Goal: Transaction & Acquisition: Purchase product/service

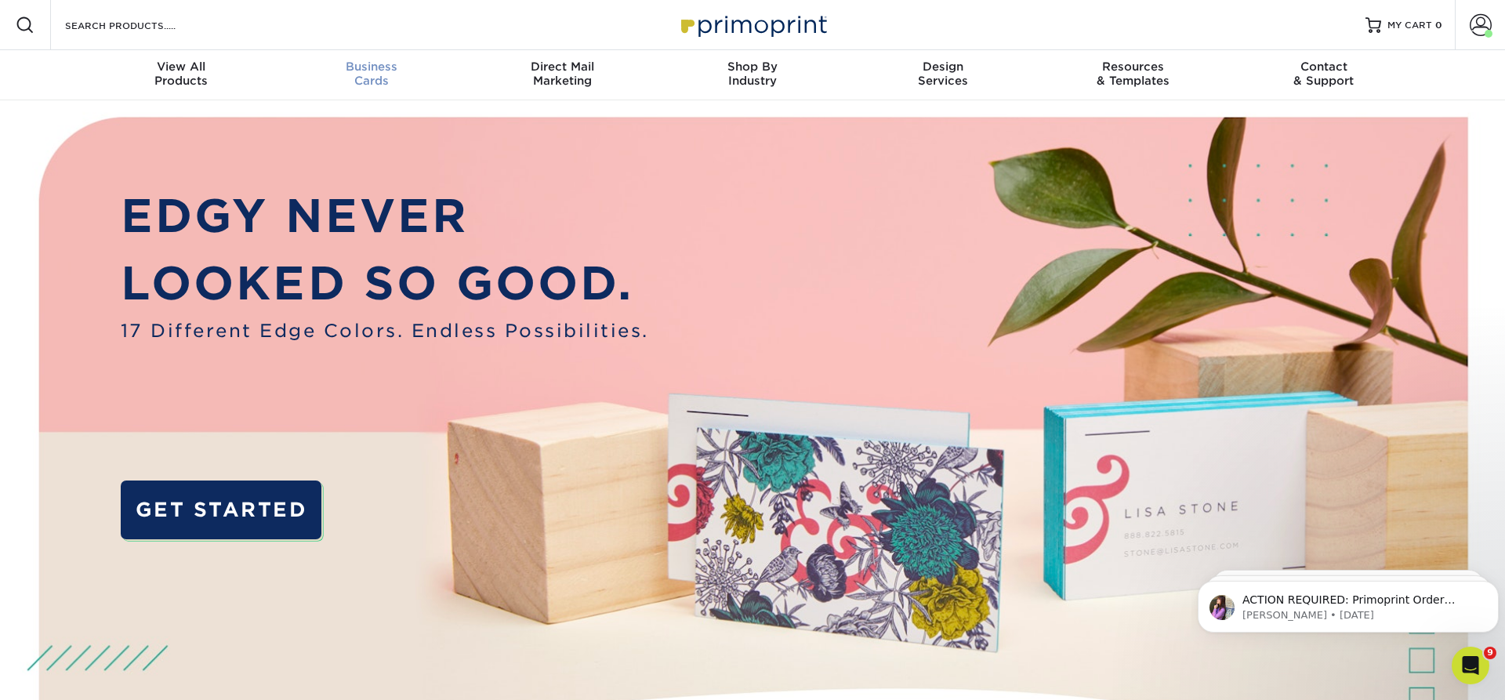
click at [364, 66] on span "Business" at bounding box center [372, 67] width 190 height 14
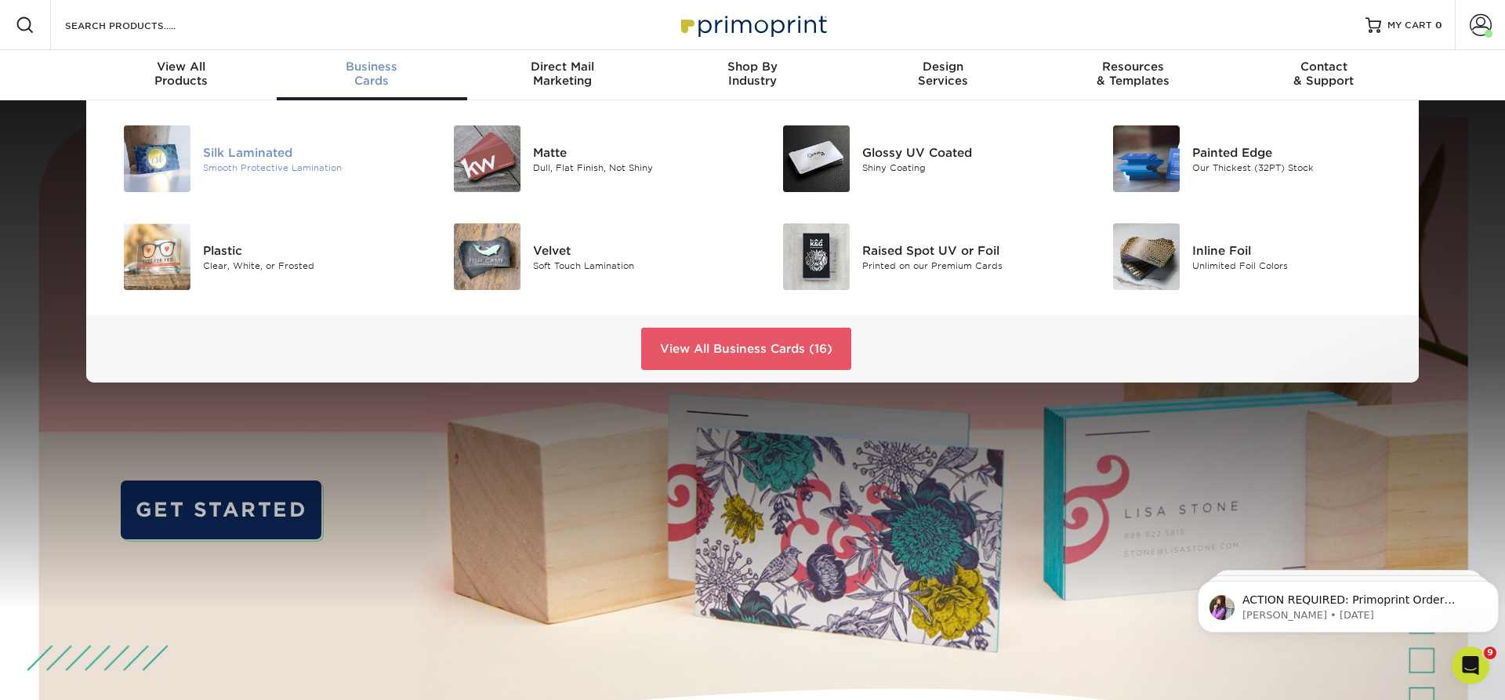
click at [225, 144] on div "Silk Laminated" at bounding box center [307, 151] width 208 height 17
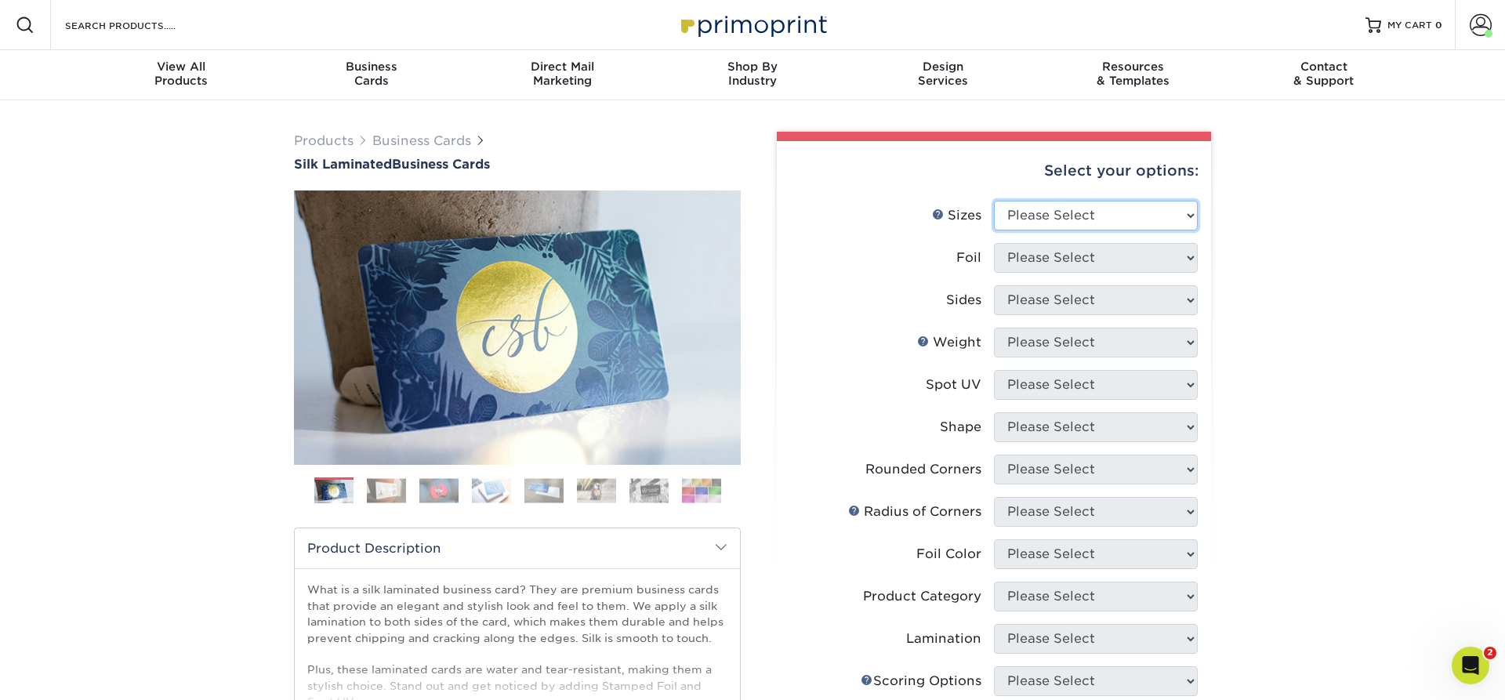
click at [994, 201] on select "Please Select 1.5" x 3.5" - Mini 1.75" x 3.5" - Mini 2" x 2" - Square 2" x 3" -…" at bounding box center [1096, 216] width 204 height 30
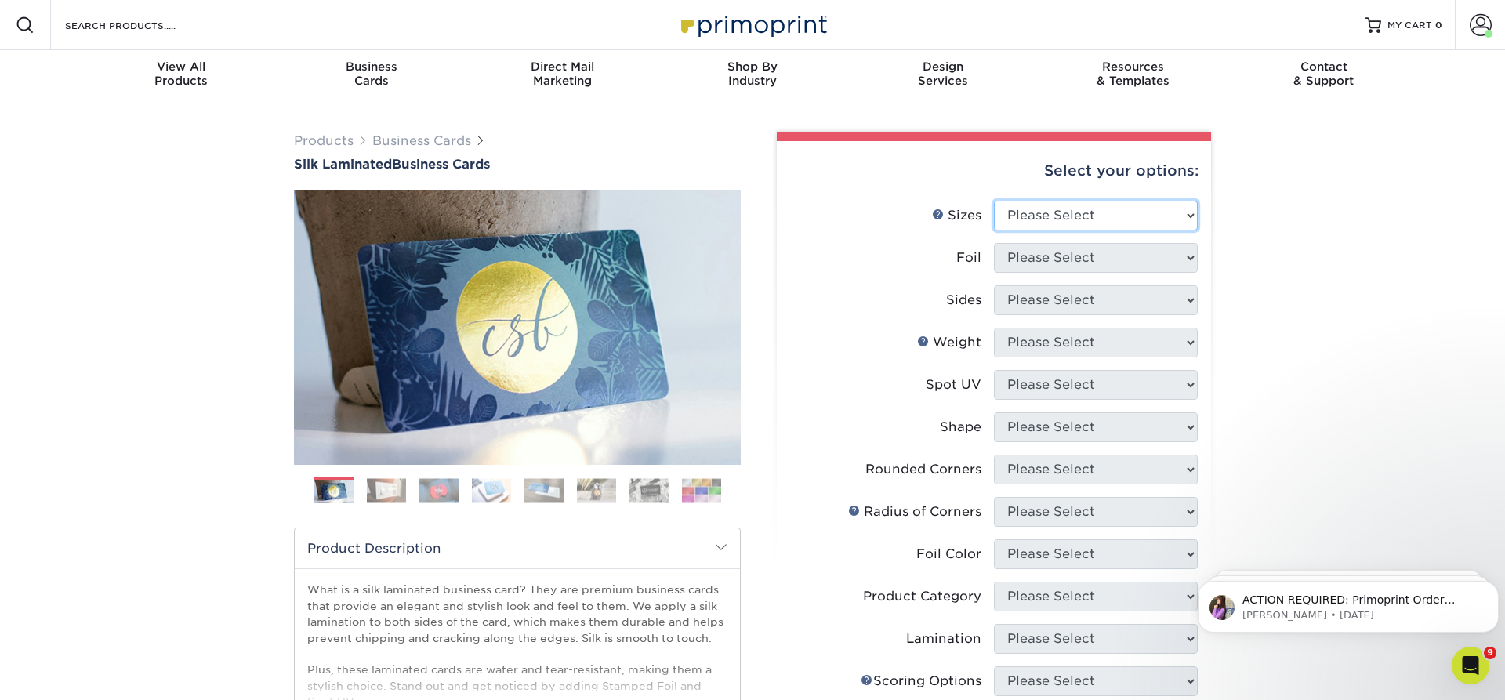
select select "2.00x3.50"
click option "2" x 3.5" - Standard" at bounding box center [0, 0] width 0 height 0
click at [994, 243] on select "Please Select Yes No" at bounding box center [1096, 258] width 204 height 30
select select "0"
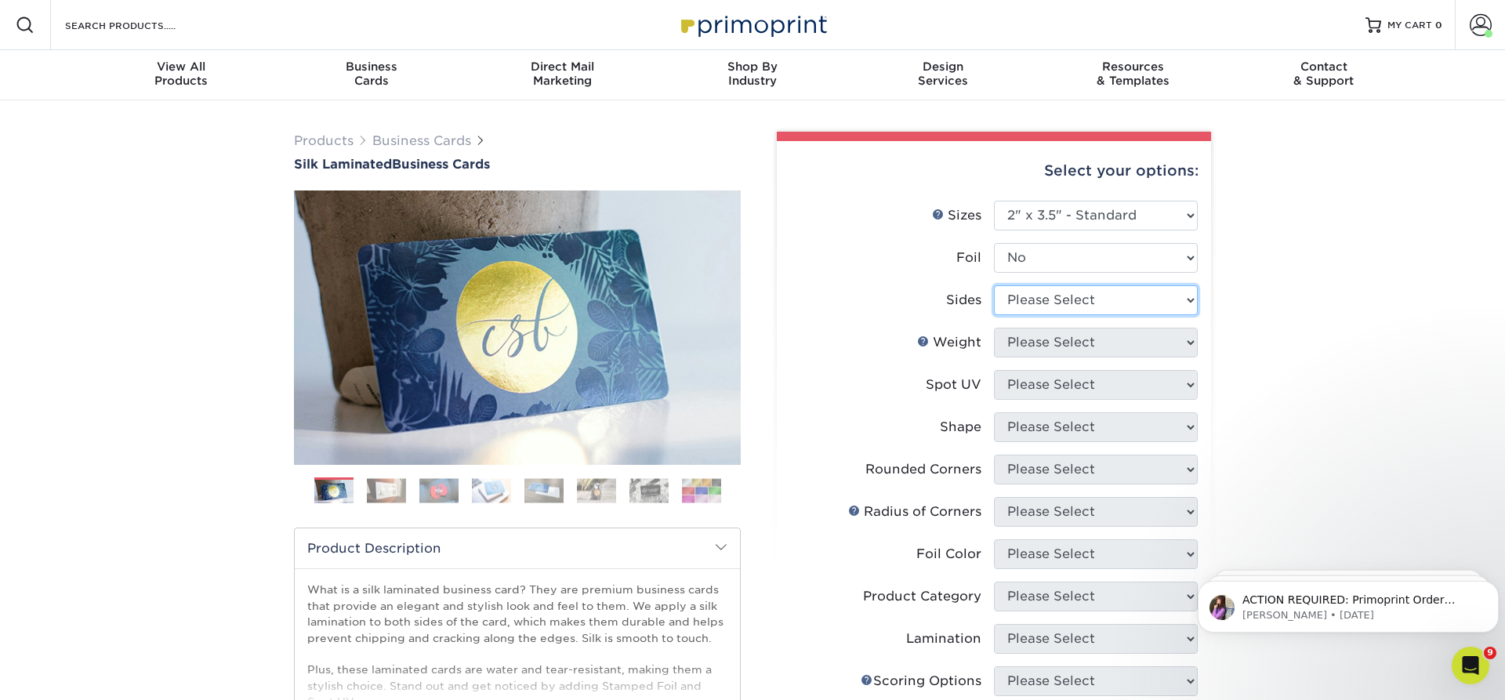
click at [994, 285] on select "Please Select Print Both Sides Print Front Only" at bounding box center [1096, 300] width 204 height 30
select select "13abbda7-1d64-4f25-8bb2-c179b224825d"
click at [994, 328] on select "Please Select 16PT" at bounding box center [1096, 343] width 204 height 30
select select "16PT"
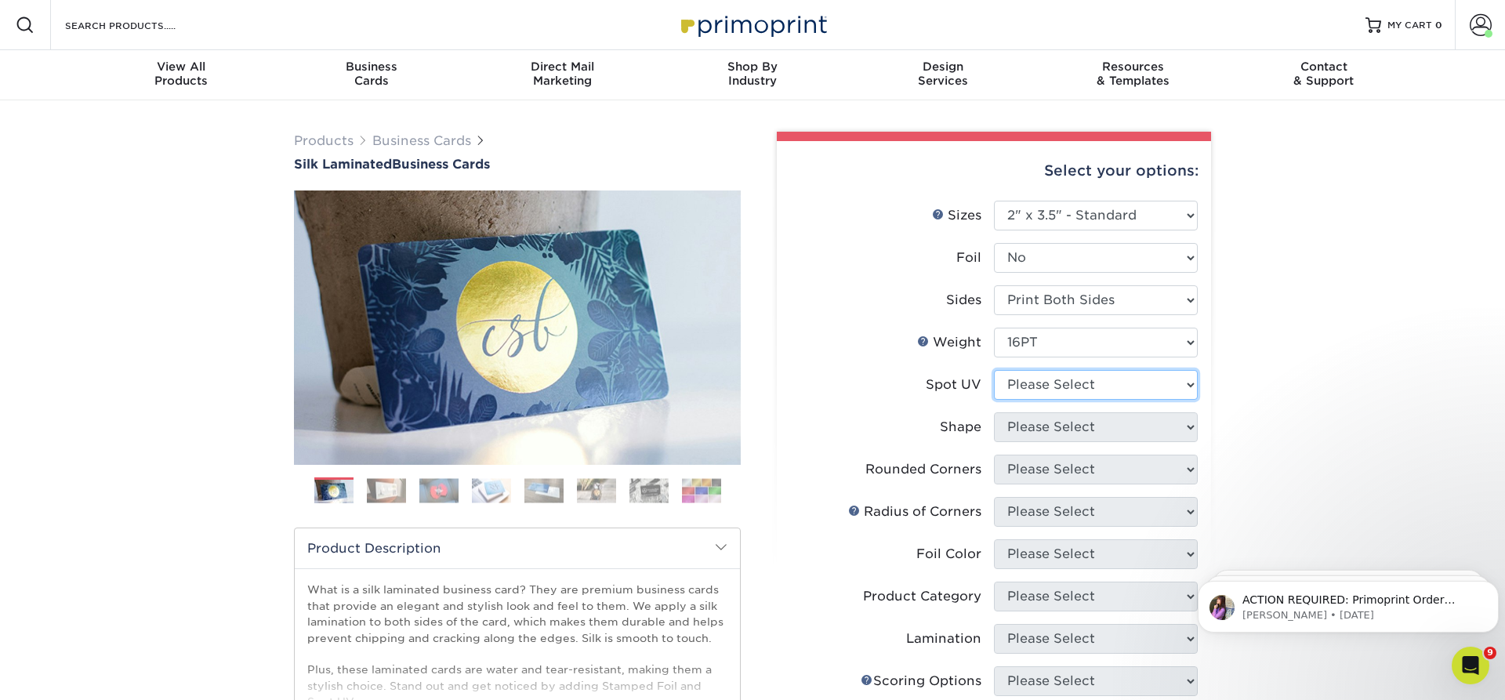
click at [994, 370] on select "Please Select No Spot UV Front and Back (Both Sides) Front Only Back Only" at bounding box center [1096, 385] width 204 height 30
select select "3"
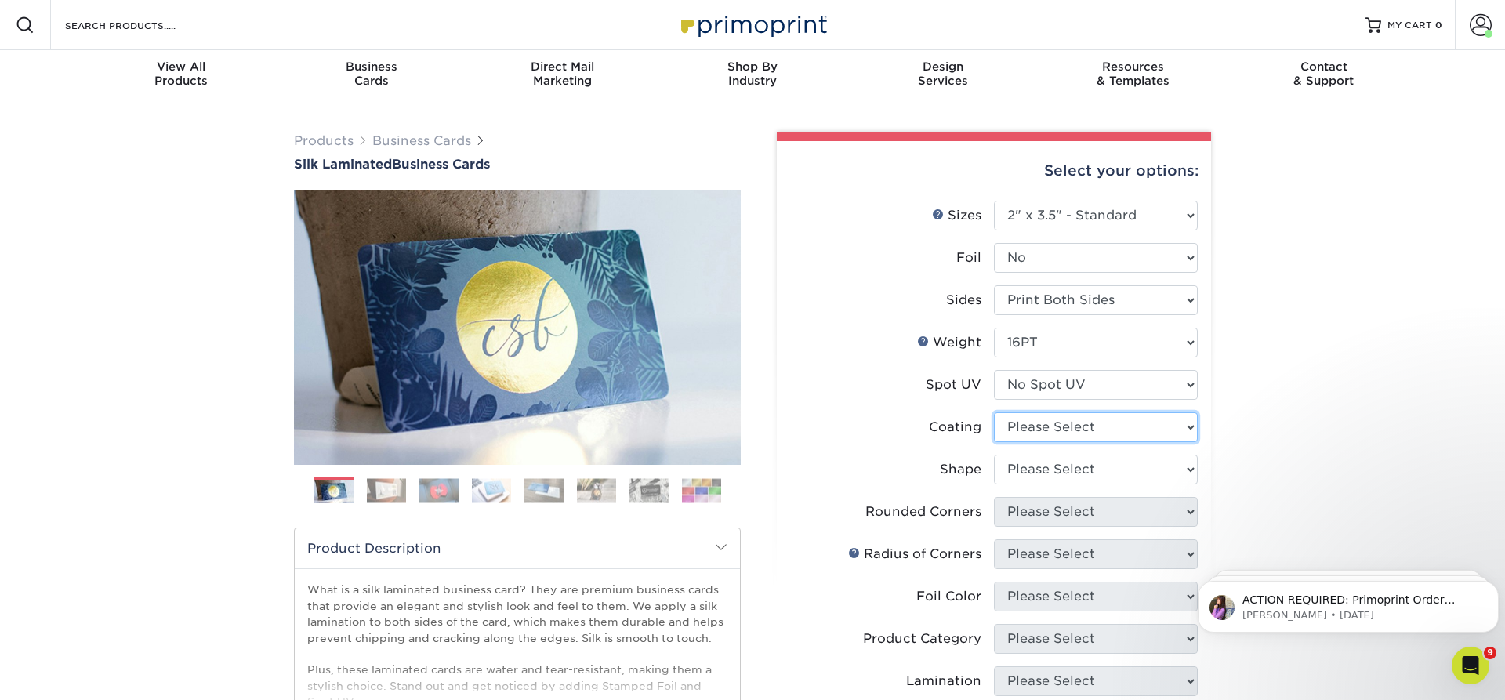
click at [994, 412] on select at bounding box center [1096, 427] width 204 height 30
select select "3e7618de-abca-4bda-9f97-8b9129e913d8"
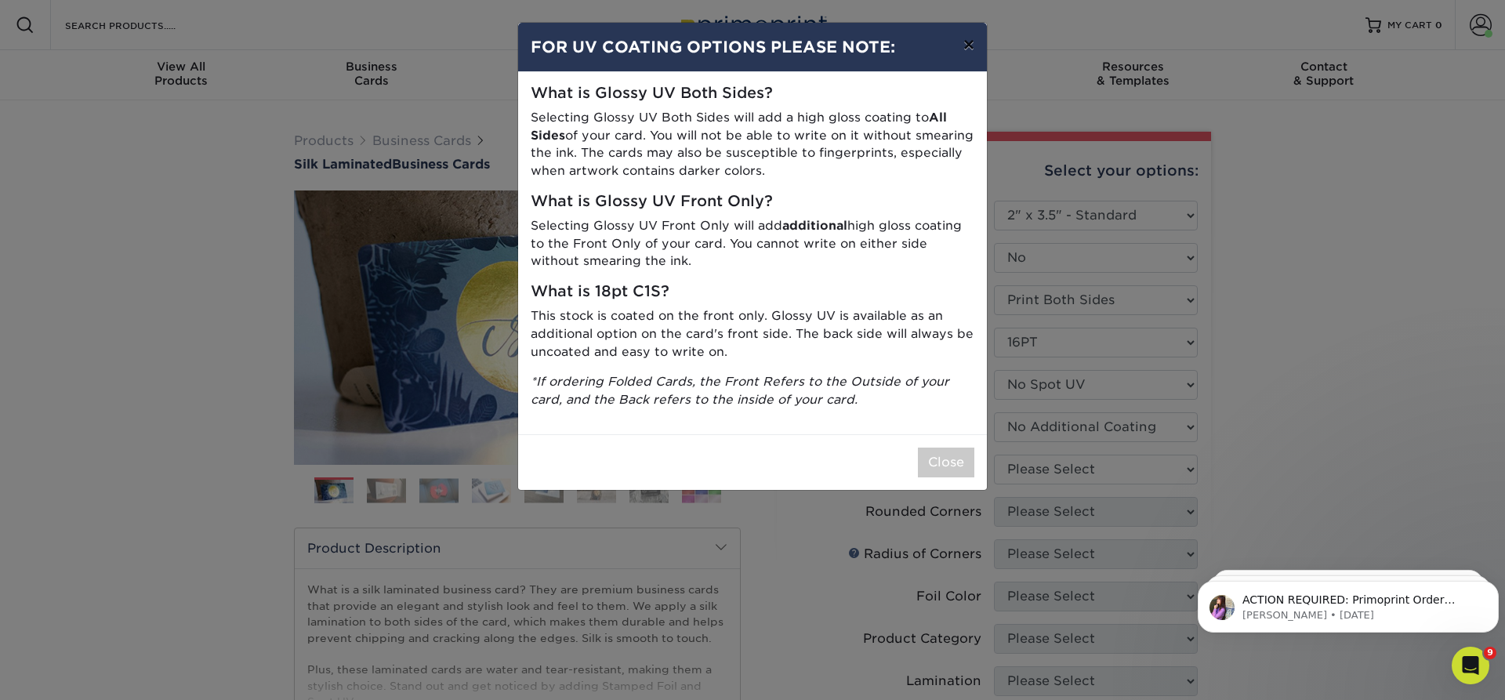
click at [974, 45] on button "×" at bounding box center [969, 45] width 36 height 44
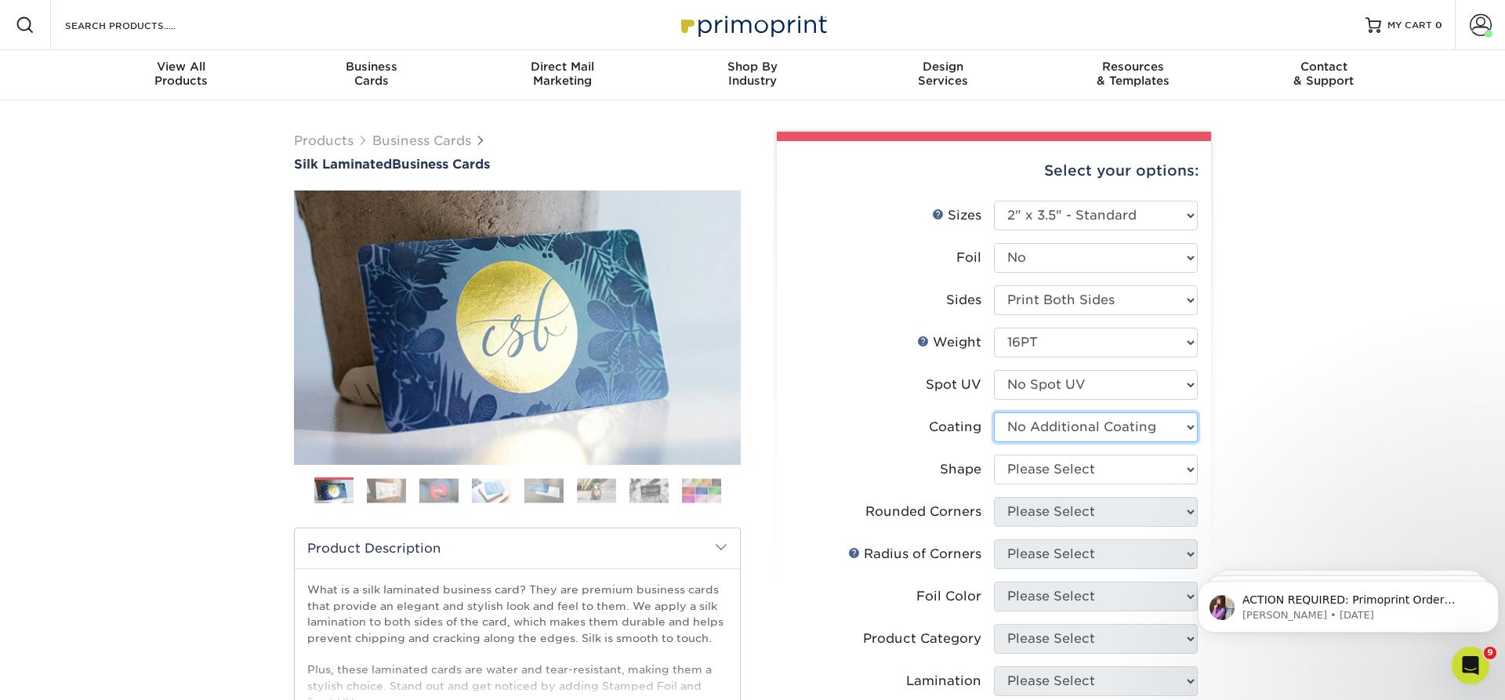
click at [994, 412] on select at bounding box center [1096, 427] width 204 height 30
drag, startPoint x: 1163, startPoint y: 426, endPoint x: 1299, endPoint y: 433, distance: 135.8
click at [1297, 431] on div "Products Business Cards Silk Laminated Business Cards Previous Next" at bounding box center [752, 617] width 1505 height 1034
click at [994, 455] on select "Please Select Standard Oval" at bounding box center [1096, 470] width 204 height 30
select select "standard"
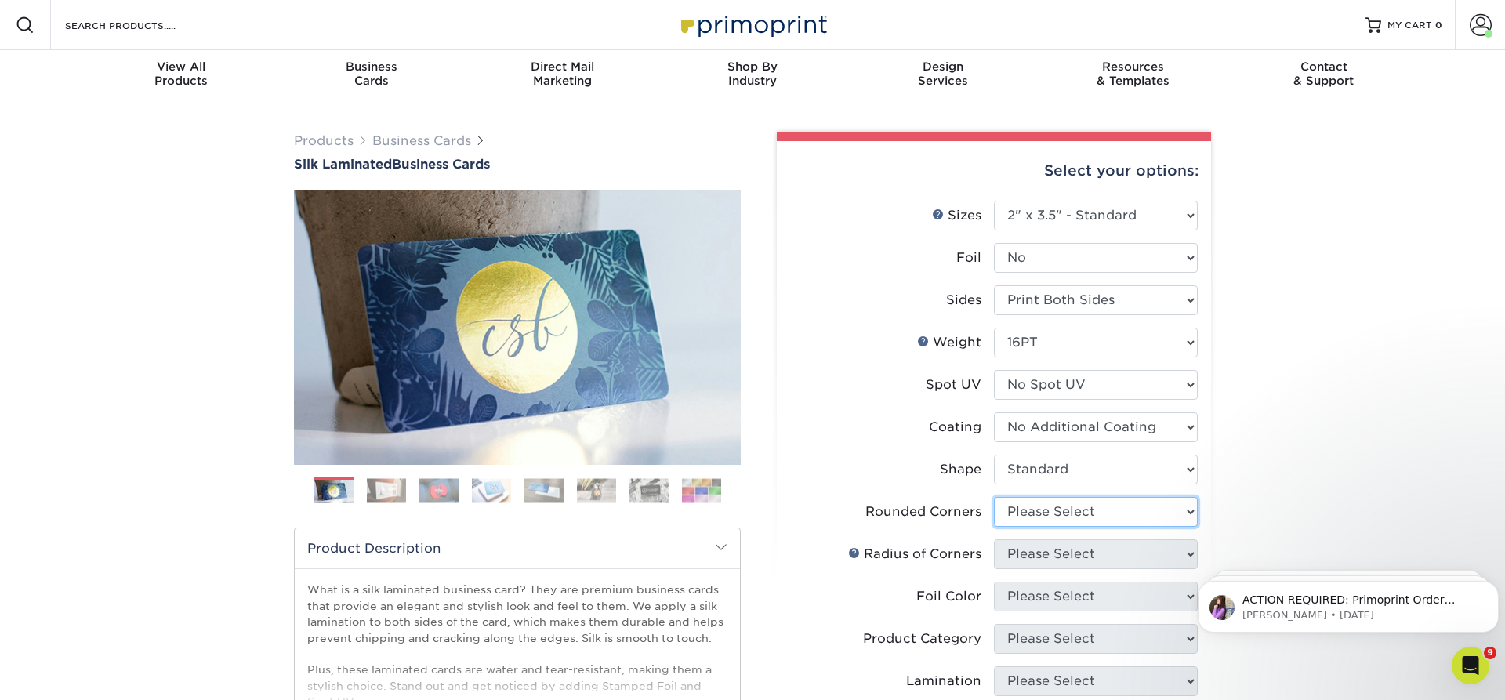
click at [994, 497] on select "Please Select Yes - Round 2 Corners Yes - Round 4 Corners No" at bounding box center [1096, 512] width 204 height 30
select select "0"
click option "No" at bounding box center [0, 0] width 0 height 0
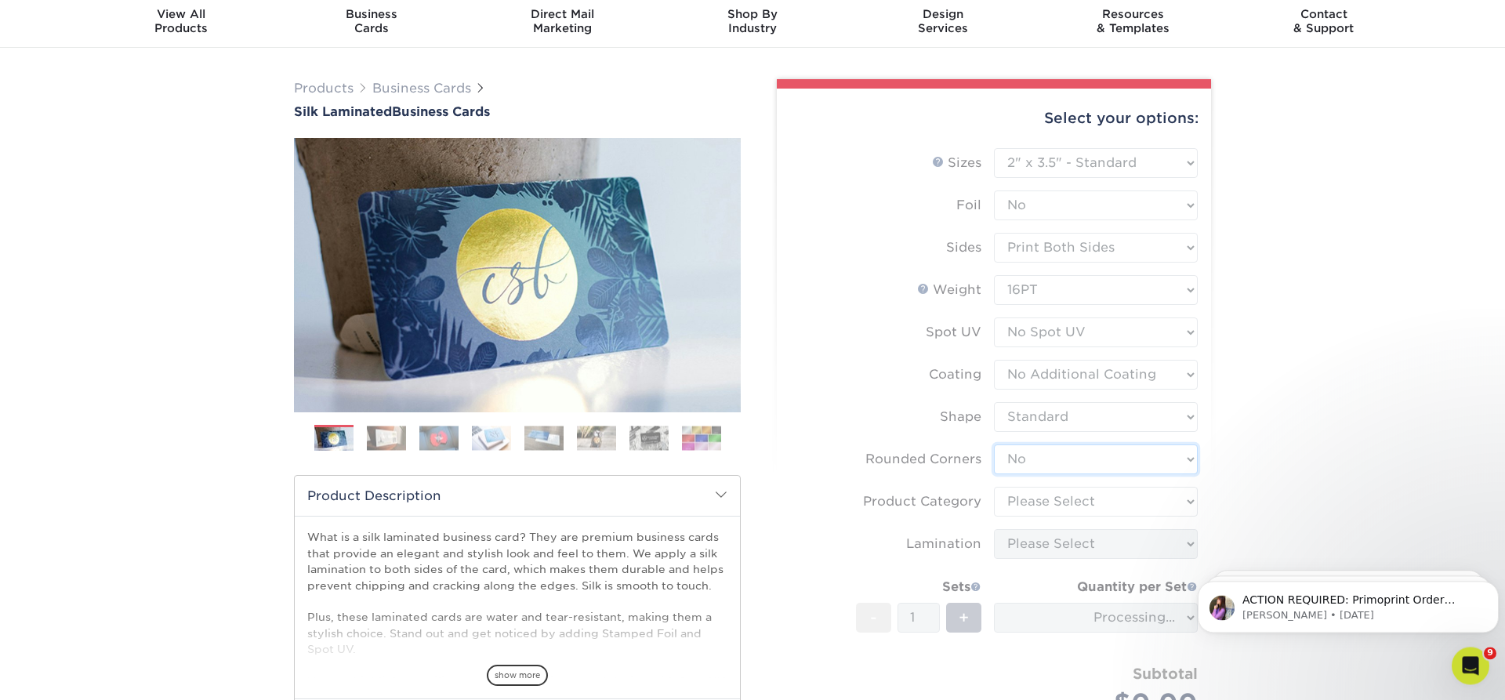
scroll to position [80, 0]
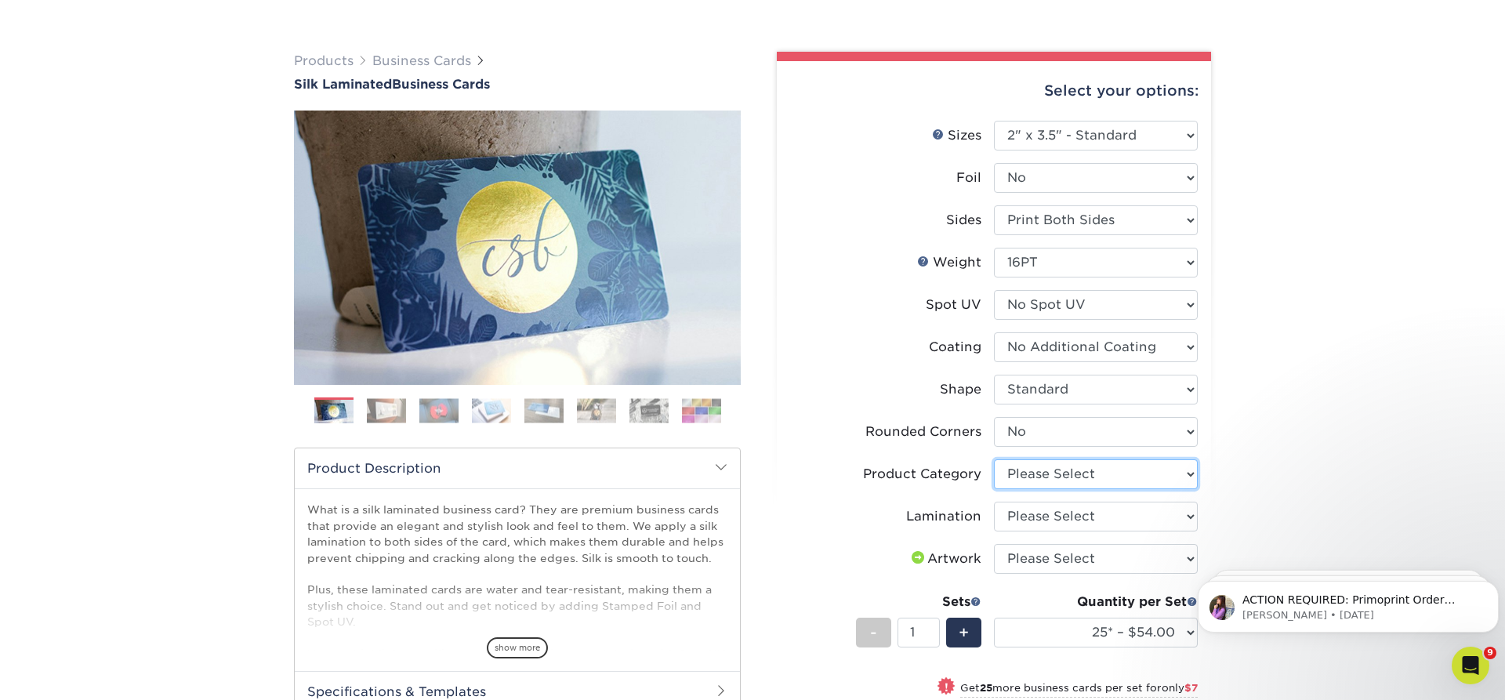
click at [994, 459] on select "Please Select Business Cards" at bounding box center [1096, 474] width 204 height 30
select select "3b5148f1-0588-4f88-a218-97bcfdce65c1"
click option "Business Cards" at bounding box center [0, 0] width 0 height 0
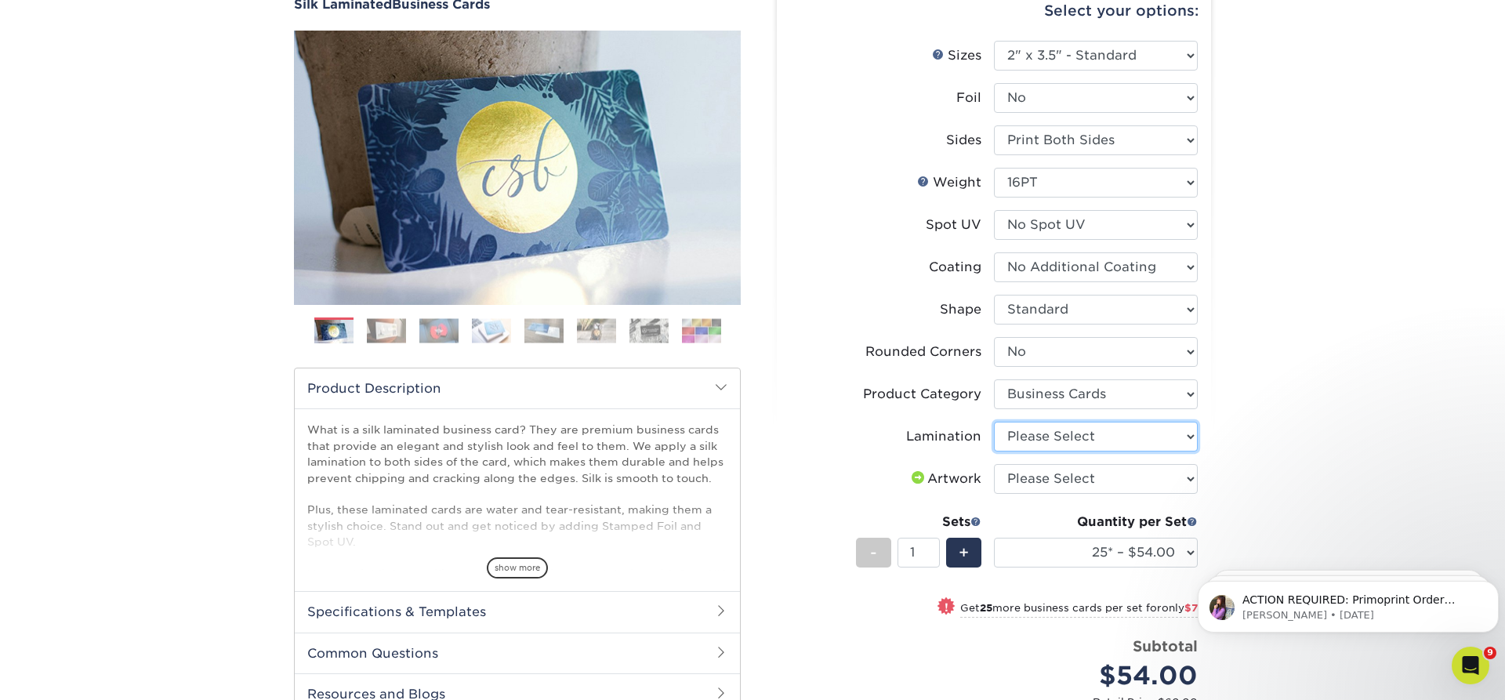
click at [994, 422] on select "Please Select Silk" at bounding box center [1096, 437] width 204 height 30
select select "ccacb42f-45f7-42d3-bbd3-7c8421cf37f0"
click option "Silk" at bounding box center [0, 0] width 0 height 0
click at [994, 464] on select "Please Select I will upload files I need a design - $100" at bounding box center [1096, 479] width 204 height 30
select select "upload"
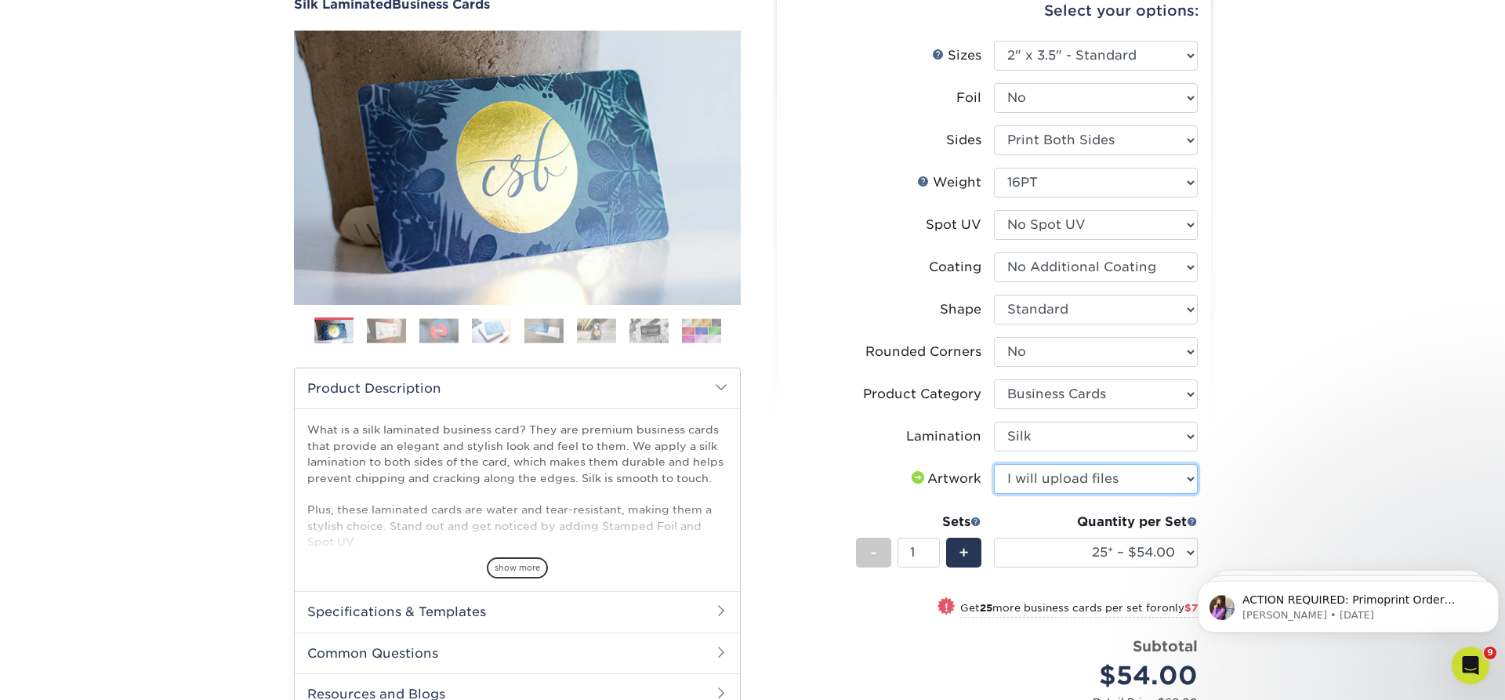
click option "I will upload files" at bounding box center [0, 0] width 0 height 0
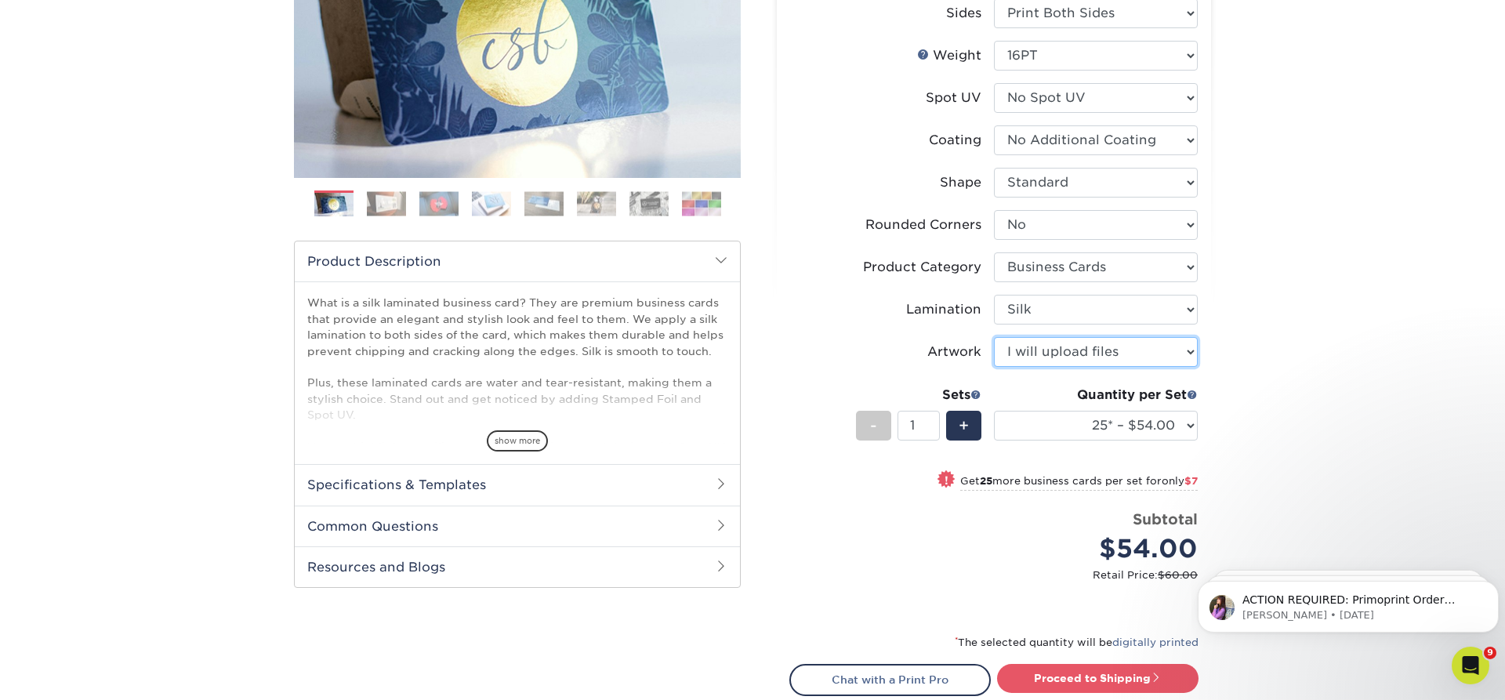
scroll to position [400, 0]
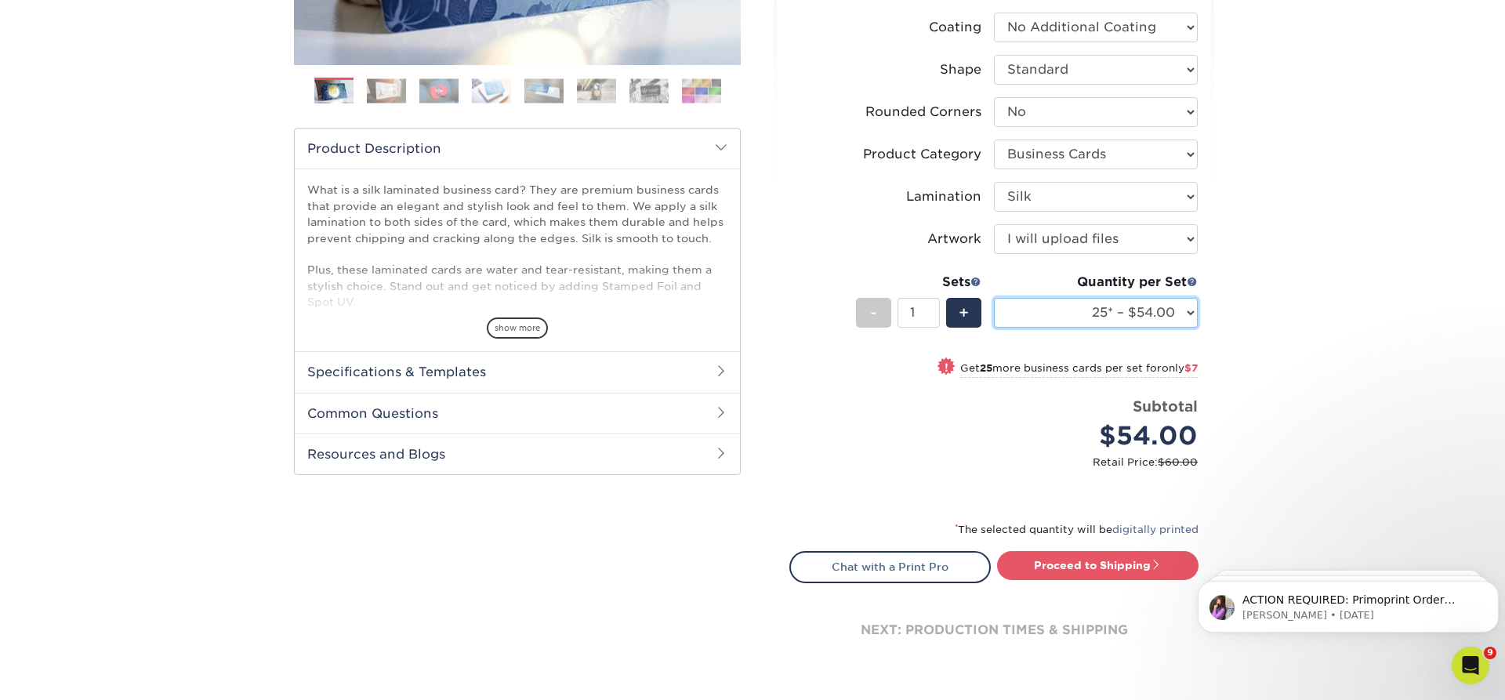
click at [994, 298] on select "25* – $54.00 50* – $61.00 75* – $68.00 100* – $75.00 250* – $82.00 500 – $86.00…" at bounding box center [1096, 313] width 204 height 30
select select "100* – $75.00"
click option "100* – $75.00" at bounding box center [0, 0] width 0 height 0
click at [1100, 568] on link "Proceed to Shipping" at bounding box center [1097, 565] width 201 height 28
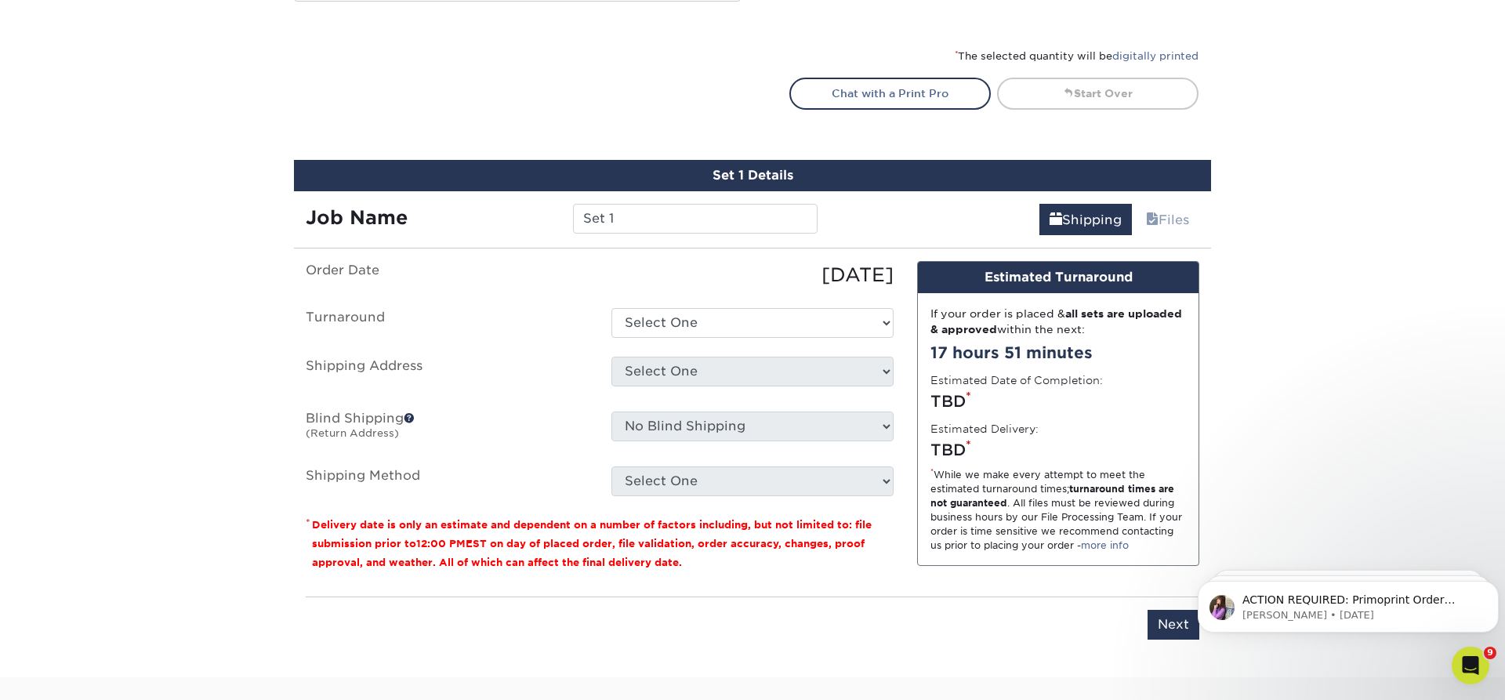
scroll to position [993, 0]
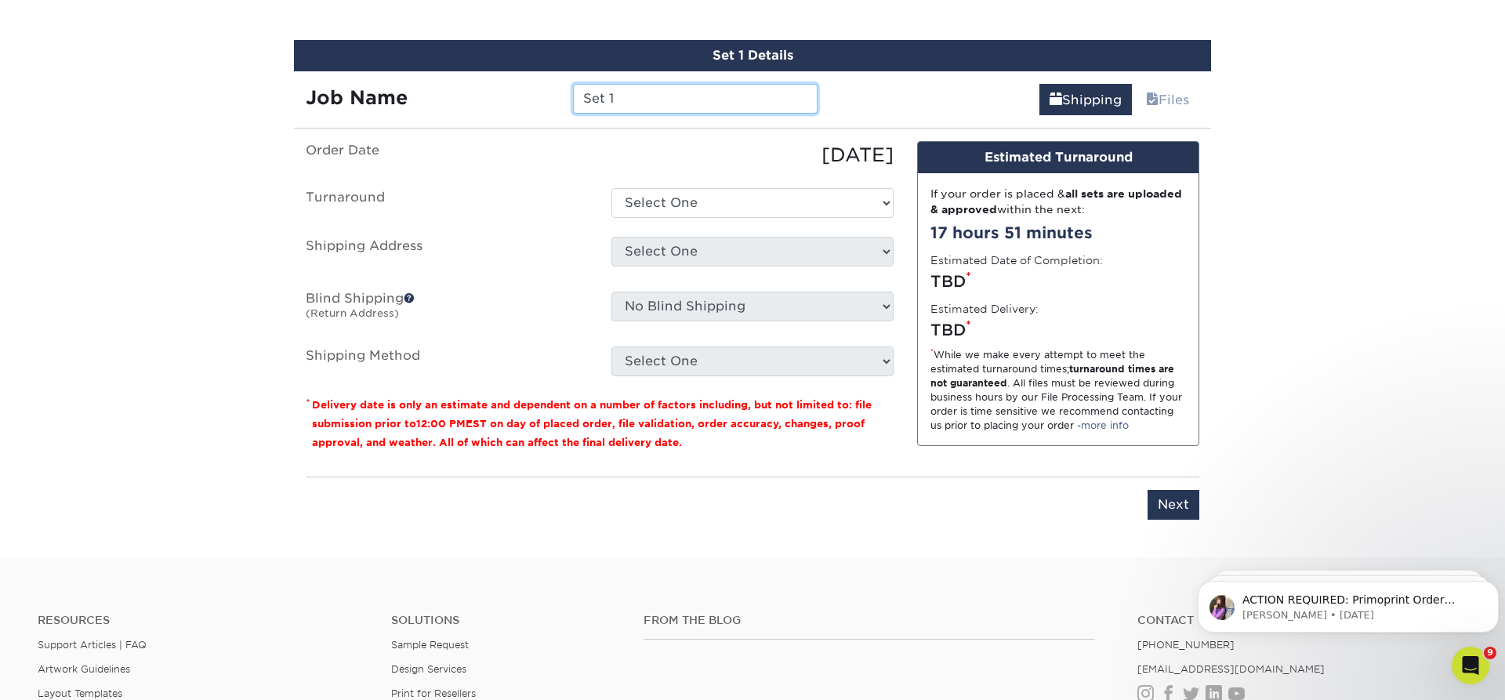
drag, startPoint x: 640, startPoint y: 98, endPoint x: 481, endPoint y: 103, distance: 158.4
click at [573, 104] on input "Set 1" at bounding box center [695, 99] width 244 height 30
type input "[PERSON_NAME]"
click at [611, 188] on select "Select One 2-4 Business Days 2 Day Next Business Day" at bounding box center [752, 203] width 282 height 30
select select "e8d6ad55-c448-4bce-ba25-c4c4dd4b9d0d"
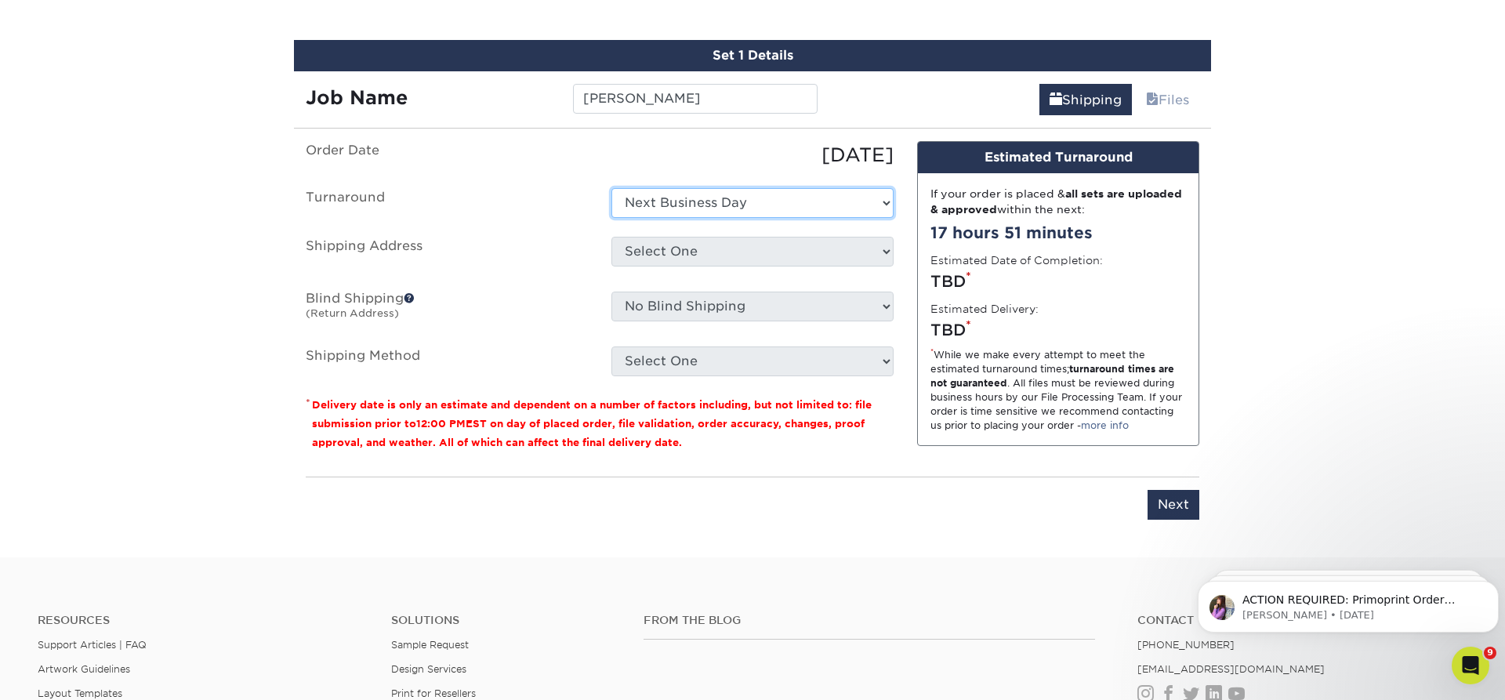
click option "Next Business Day" at bounding box center [0, 0] width 0 height 0
click at [611, 237] on select "Select One Adam Rowe Ankit Kora Anne Cox Atlanta Office AUSTRALIA AUSTRALIA #2 …" at bounding box center [752, 252] width 282 height 30
select select "14797"
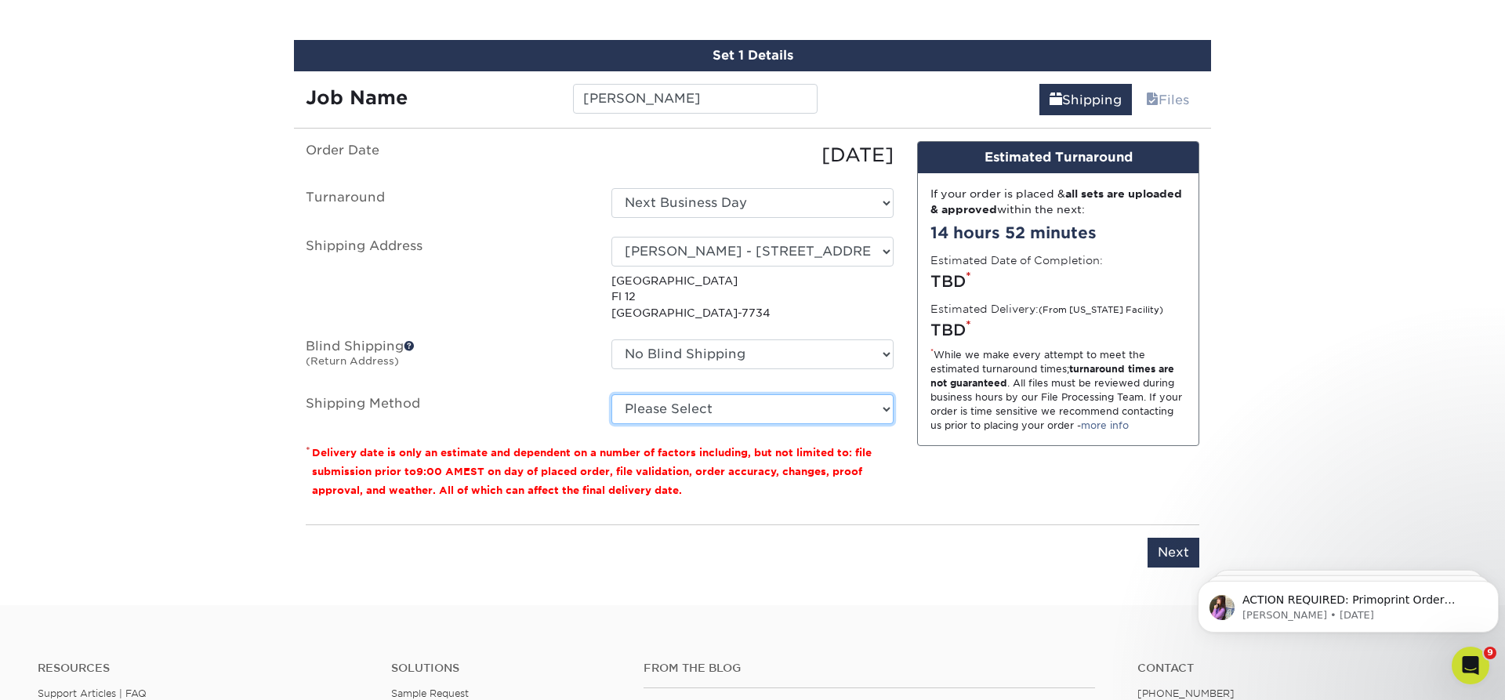
click at [611, 394] on select "Please Select Ground Shipping (+$7.84) 3 Day Shipping Service (+$15.34) 2 Day A…" at bounding box center [752, 409] width 282 height 30
select select "01"
click option "Next Day Shipping by 12 noon (+$19.26)" at bounding box center [0, 0] width 0 height 0
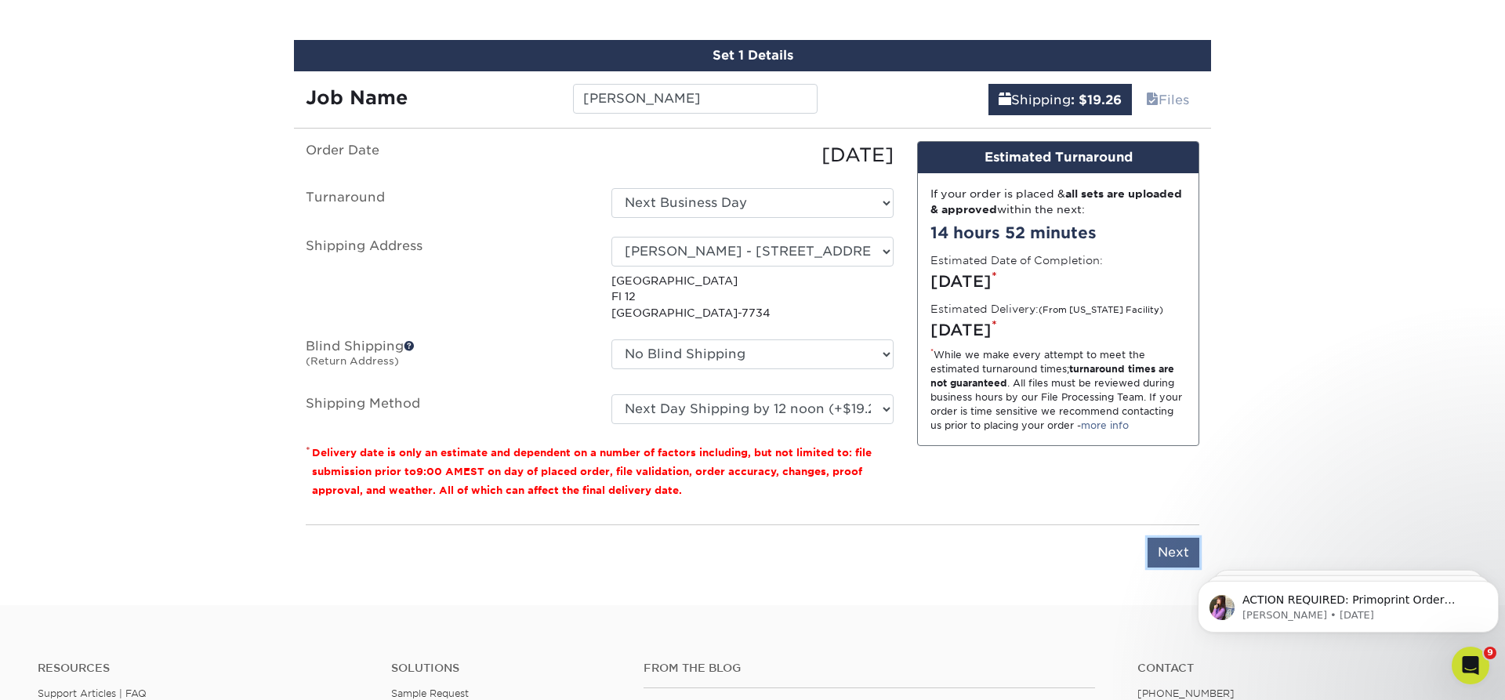
click at [1178, 547] on input "Next" at bounding box center [1174, 553] width 52 height 30
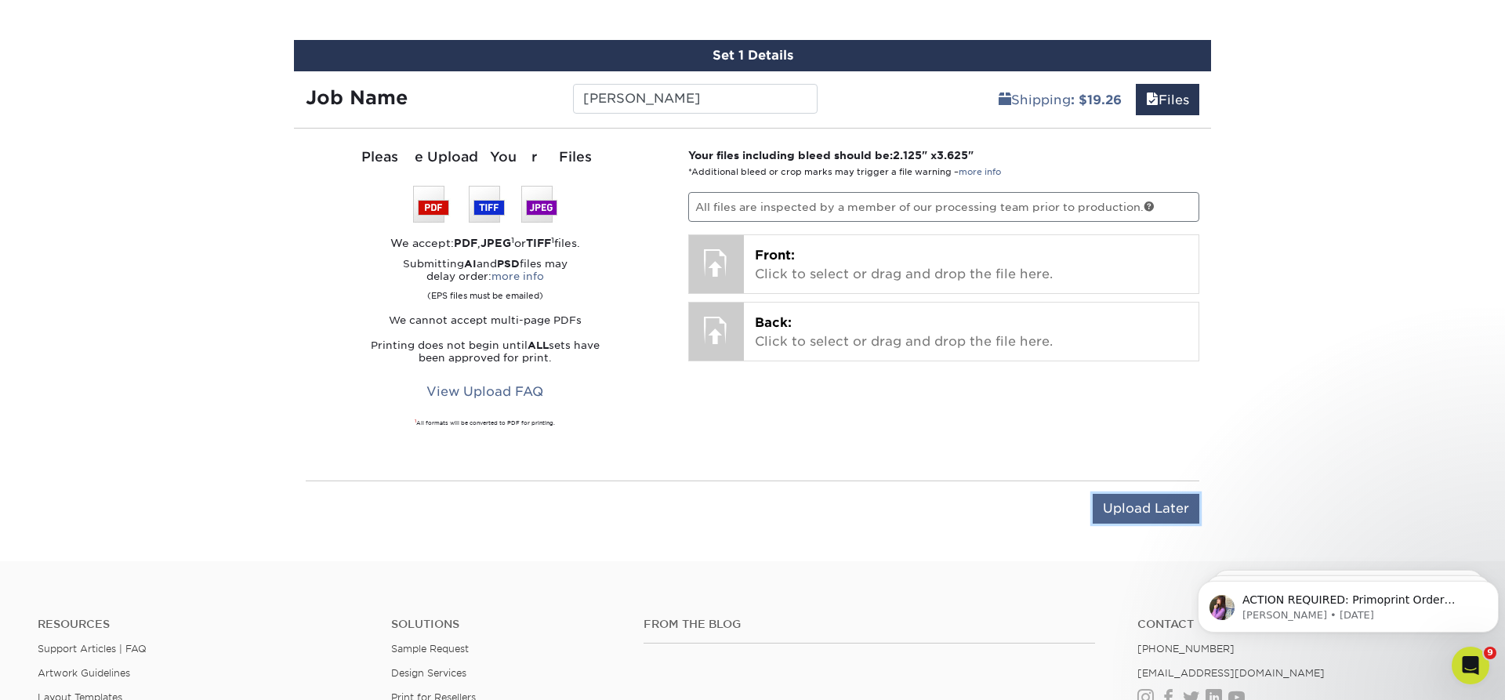
click at [1170, 508] on input "Upload Later" at bounding box center [1146, 509] width 107 height 30
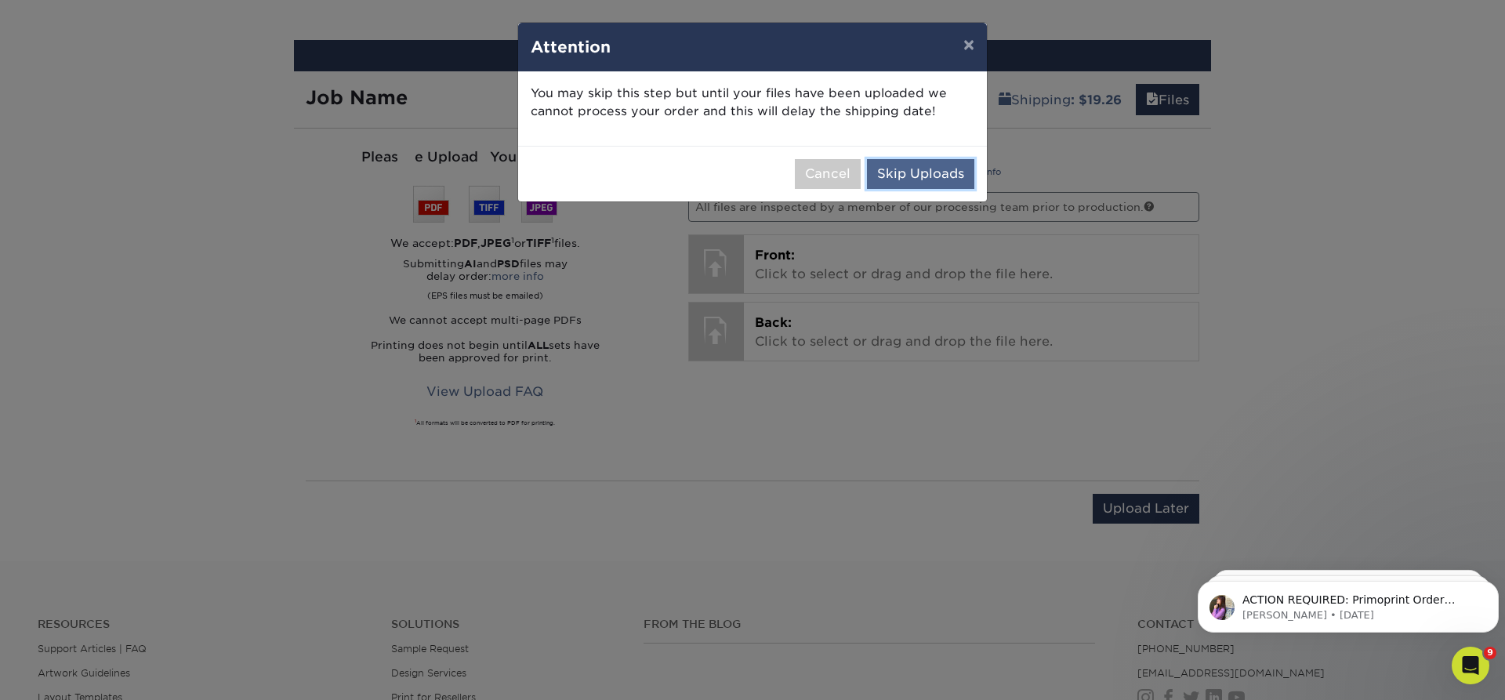
click at [928, 162] on button "Skip Uploads" at bounding box center [920, 174] width 107 height 30
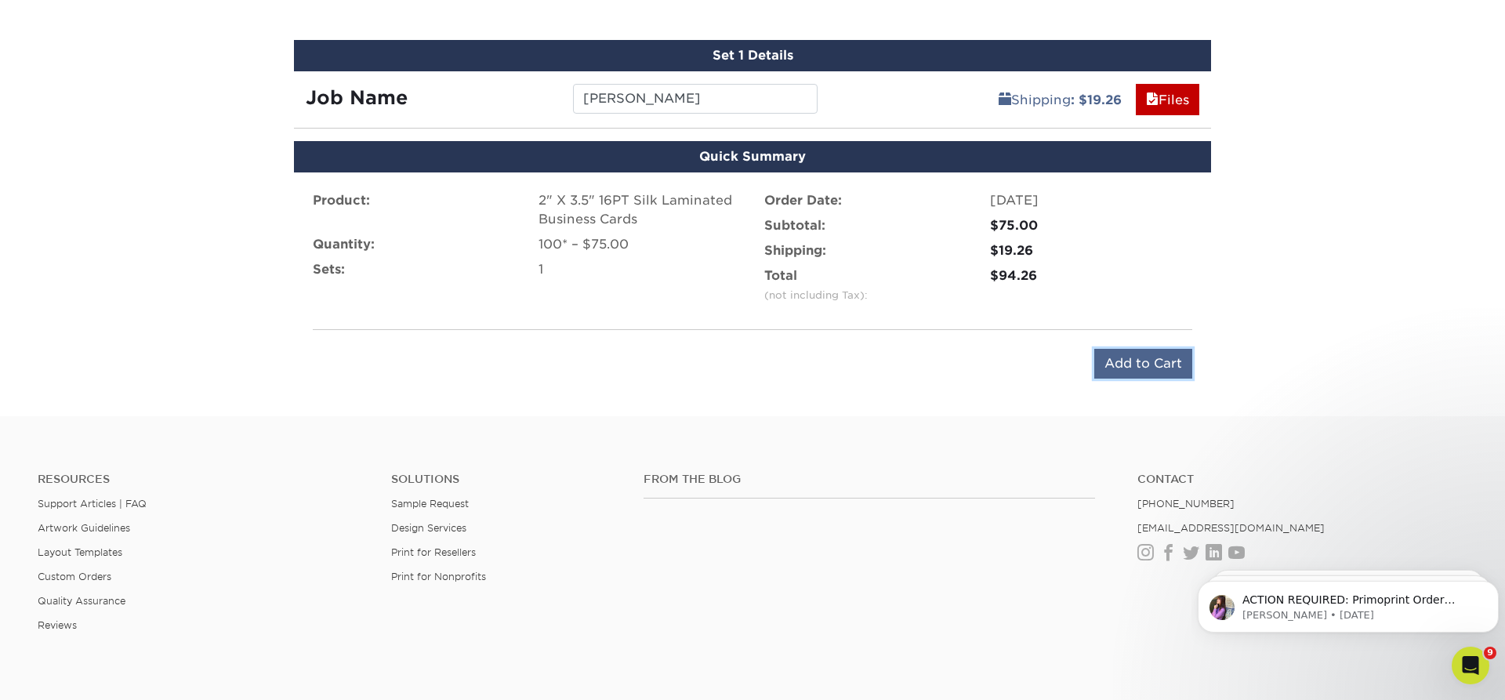
click at [1139, 362] on input "Add to Cart" at bounding box center [1143, 364] width 98 height 30
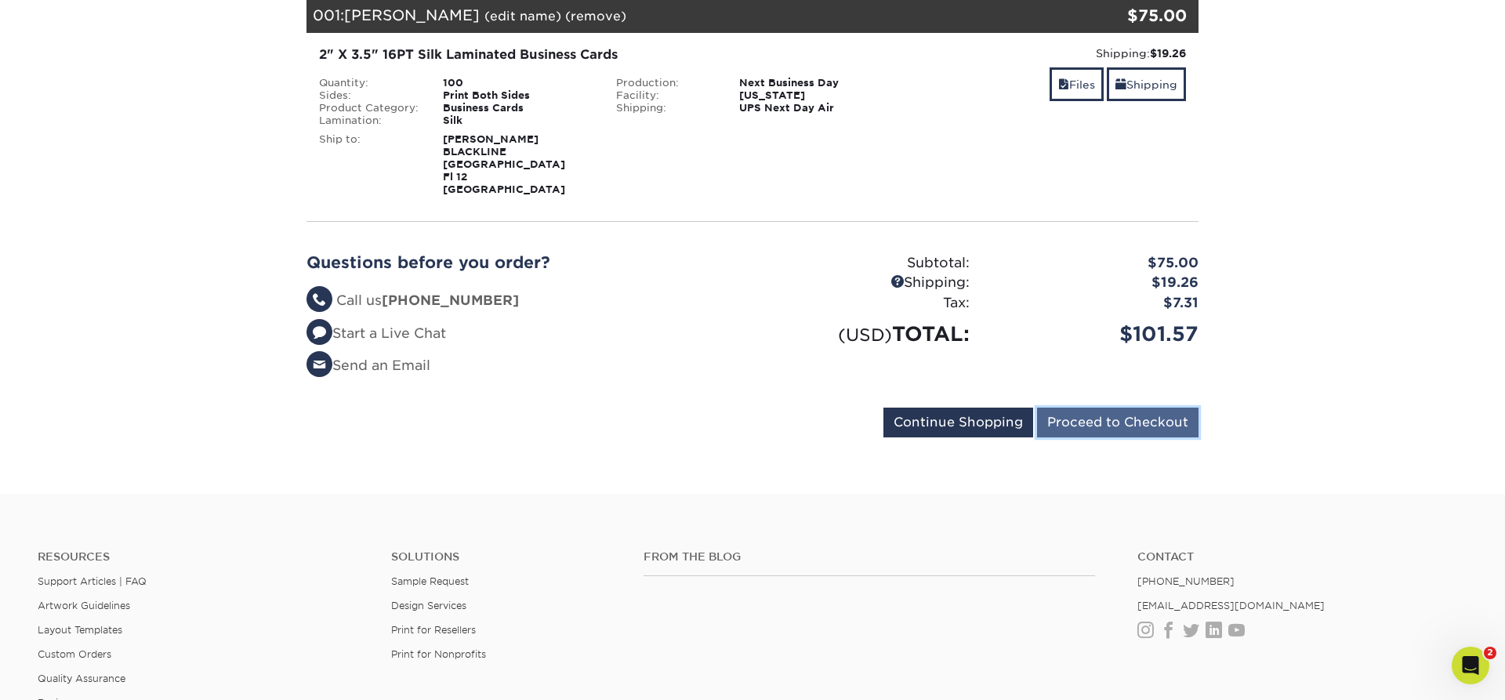
click at [1117, 422] on input "Proceed to Checkout" at bounding box center [1117, 423] width 161 height 30
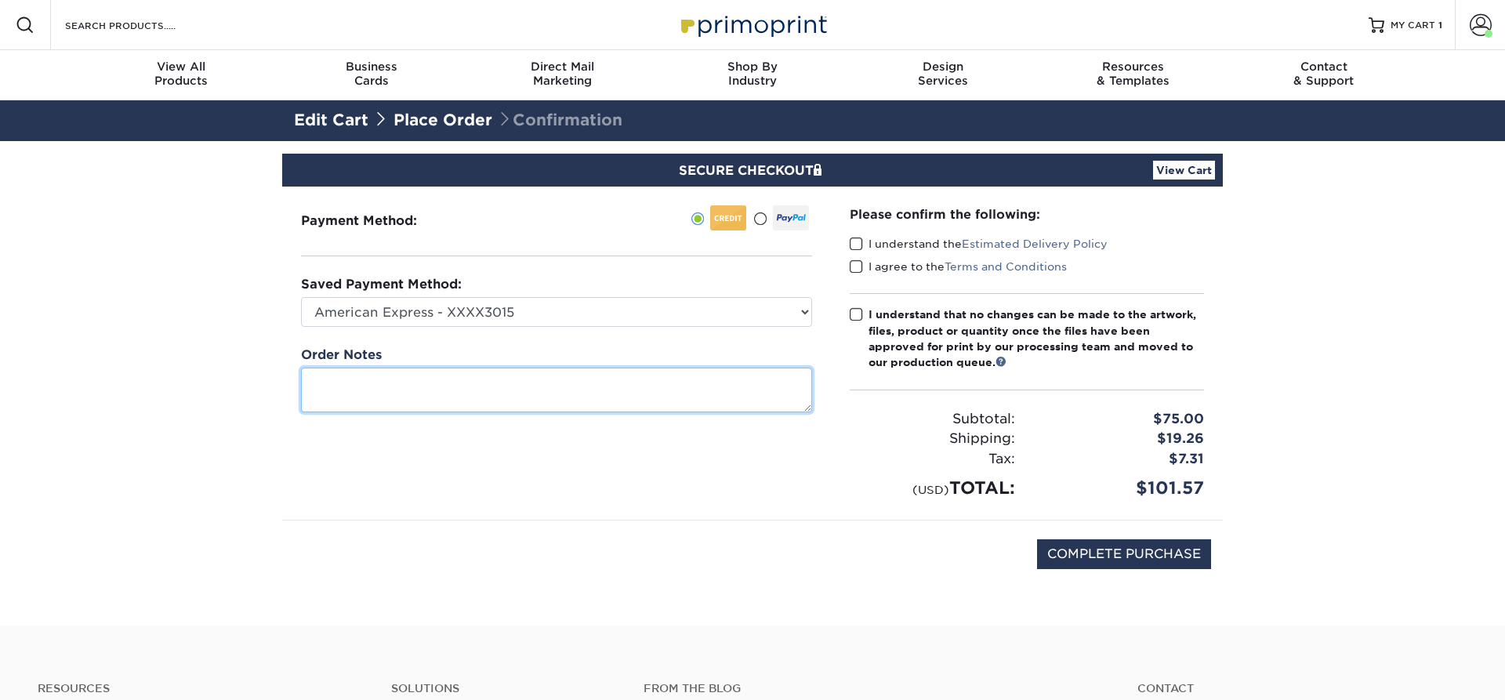
drag, startPoint x: 802, startPoint y: 412, endPoint x: 731, endPoint y: 641, distance: 240.5
click at [845, 699] on div "Resources Menu Search Products Account Welcome, [GEOGRAPHIC_DATA][PERSON_NAME] …" at bounding box center [752, 542] width 1505 height 1084
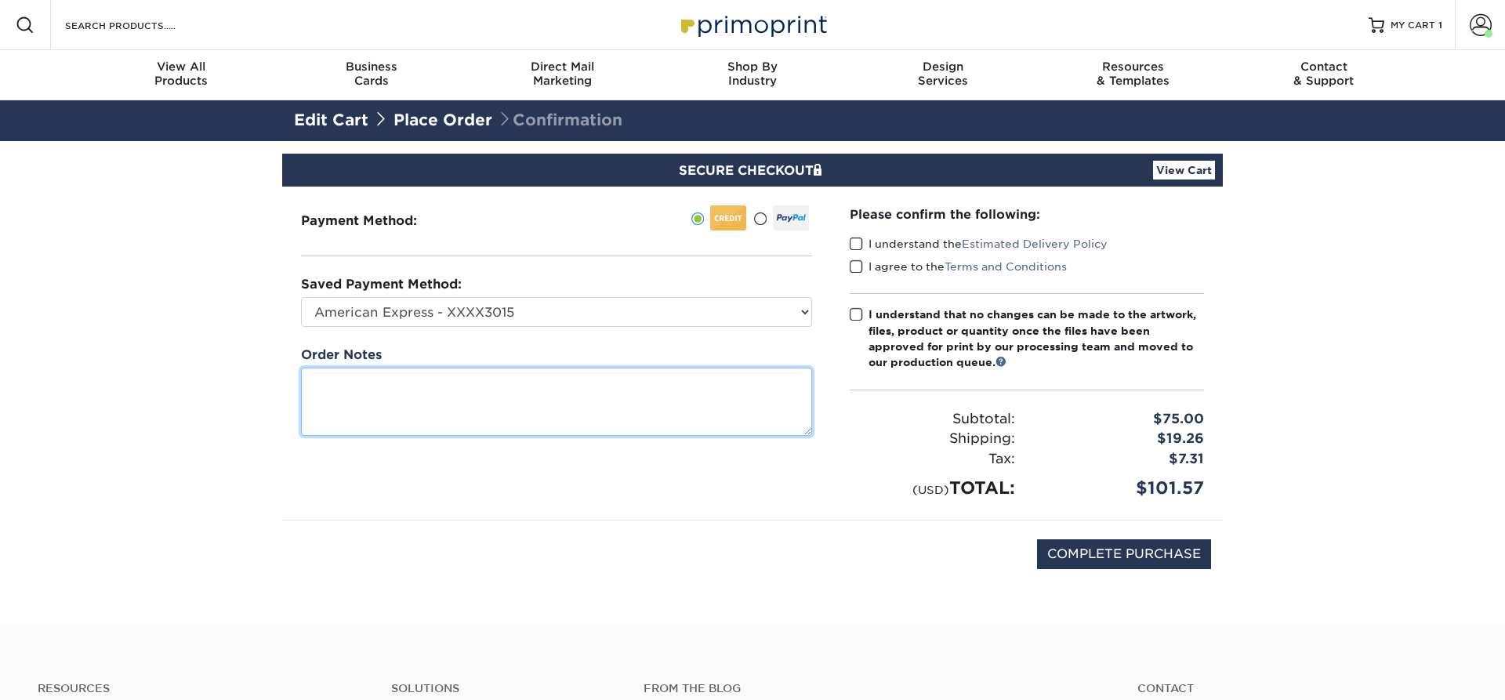
drag, startPoint x: 803, startPoint y: 406, endPoint x: 829, endPoint y: 731, distance: 325.5
click at [812, 436] on textarea at bounding box center [556, 402] width 511 height 68
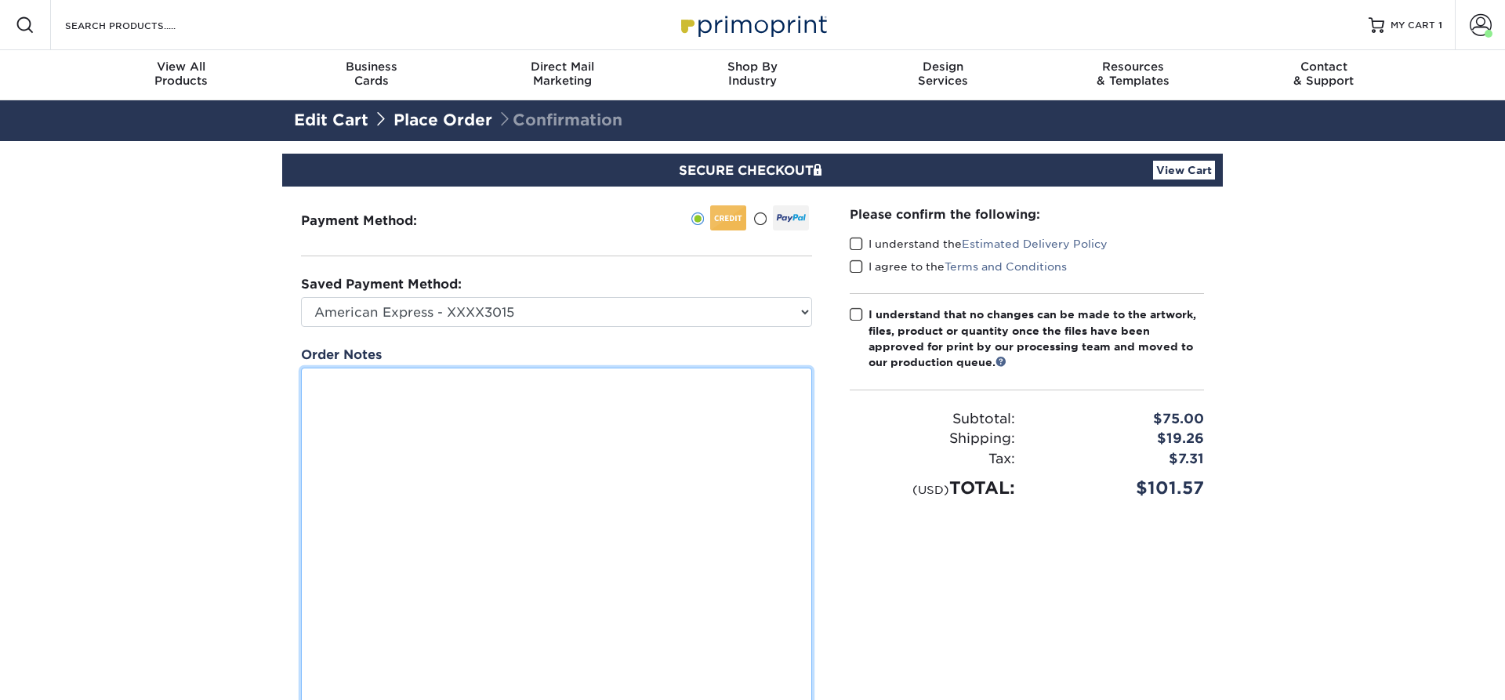
click at [351, 441] on textarea at bounding box center [556, 552] width 511 height 369
paste textarea "NAME: [PERSON_NAME] TITLE: VP, Enterprise Applications PHONE(S): Main: [PHONE_N…"
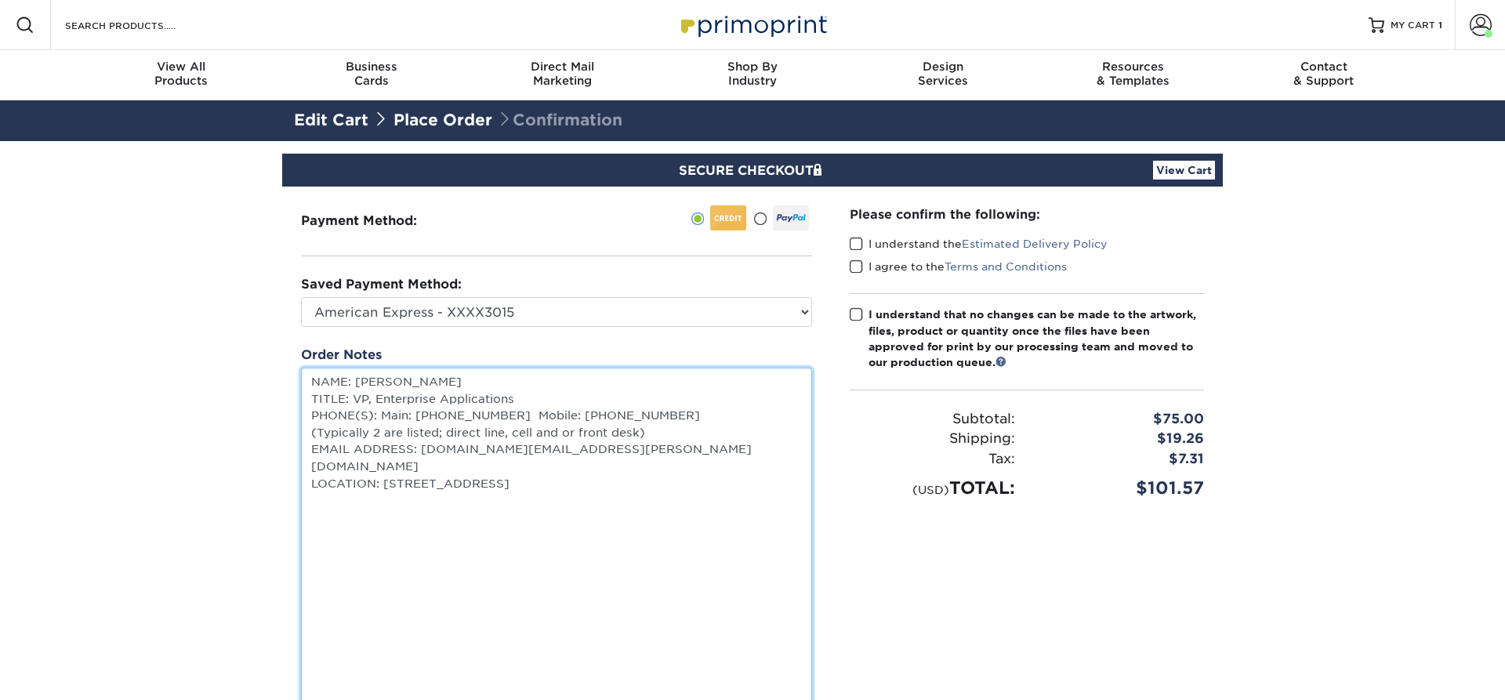
drag, startPoint x: 629, startPoint y: 436, endPoint x: 307, endPoint y: 433, distance: 322.2
click at [308, 436] on textarea "NAME: Camden Kim TITLE: VP, Enterprise Applications PHONE(S): Main: 877.777.775…" at bounding box center [556, 552] width 511 height 369
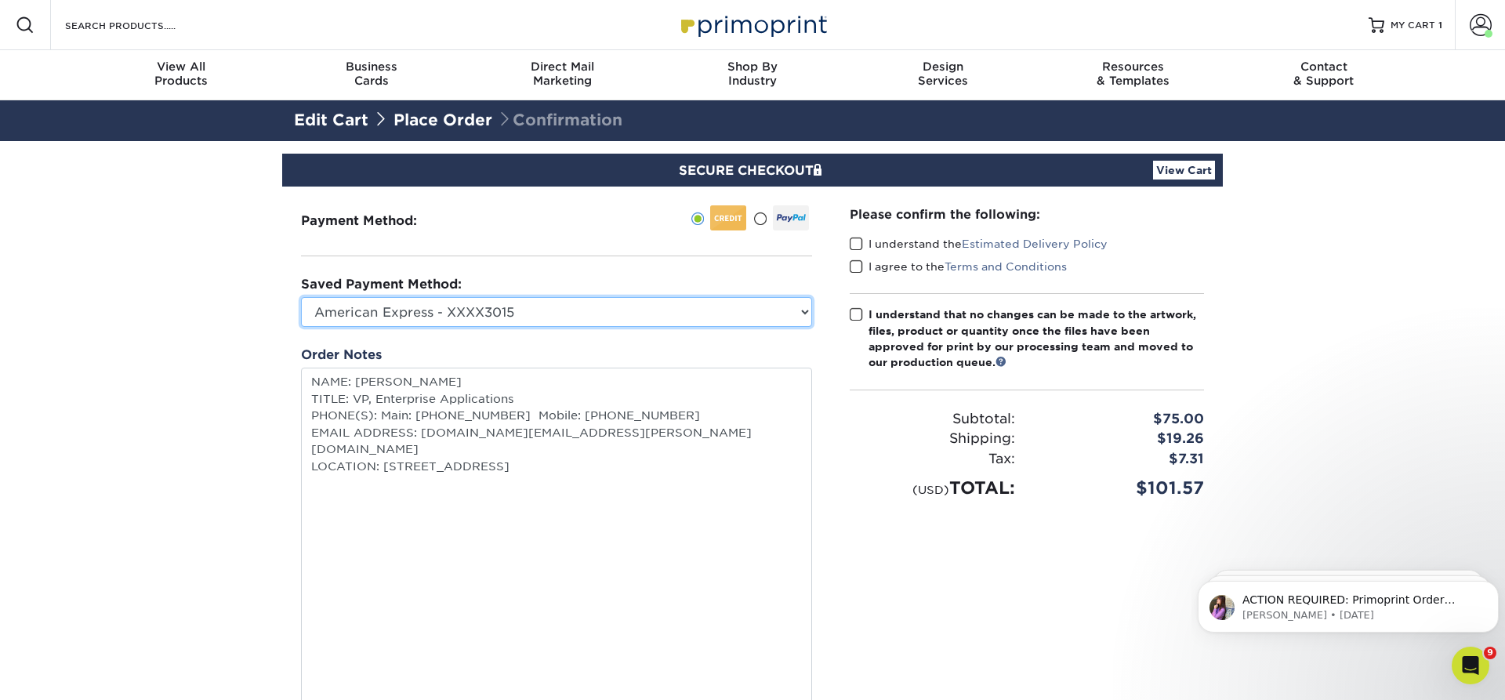
type textarea "NAME: Camden Kim TITLE: VP, Enterprise Applications PHONES: Main: 877.777.7750 …"
click at [301, 297] on select "American Express - XXXX3015 Visa - XXXX7148 Visa - XXXX1775 Visa - XXXX5541 New…" at bounding box center [556, 312] width 511 height 30
select select "75212"
click option "Visa - XXXX5541" at bounding box center [0, 0] width 0 height 0
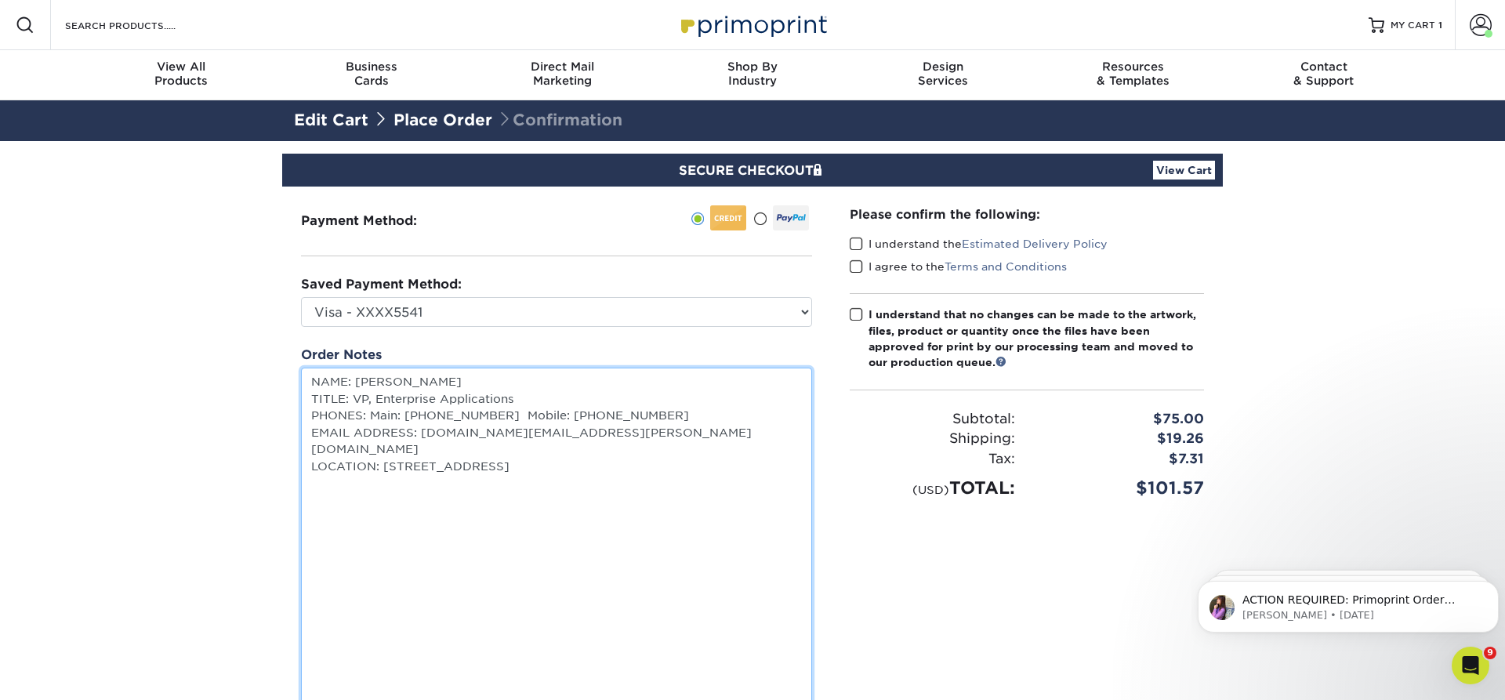
drag, startPoint x: 449, startPoint y: 546, endPoint x: 865, endPoint y: 394, distance: 442.4
click at [450, 546] on textarea "NAME: Camden Kim TITLE: VP, Enterprise Applications PHONES: Main: 877.777.7750 …" at bounding box center [556, 552] width 511 height 369
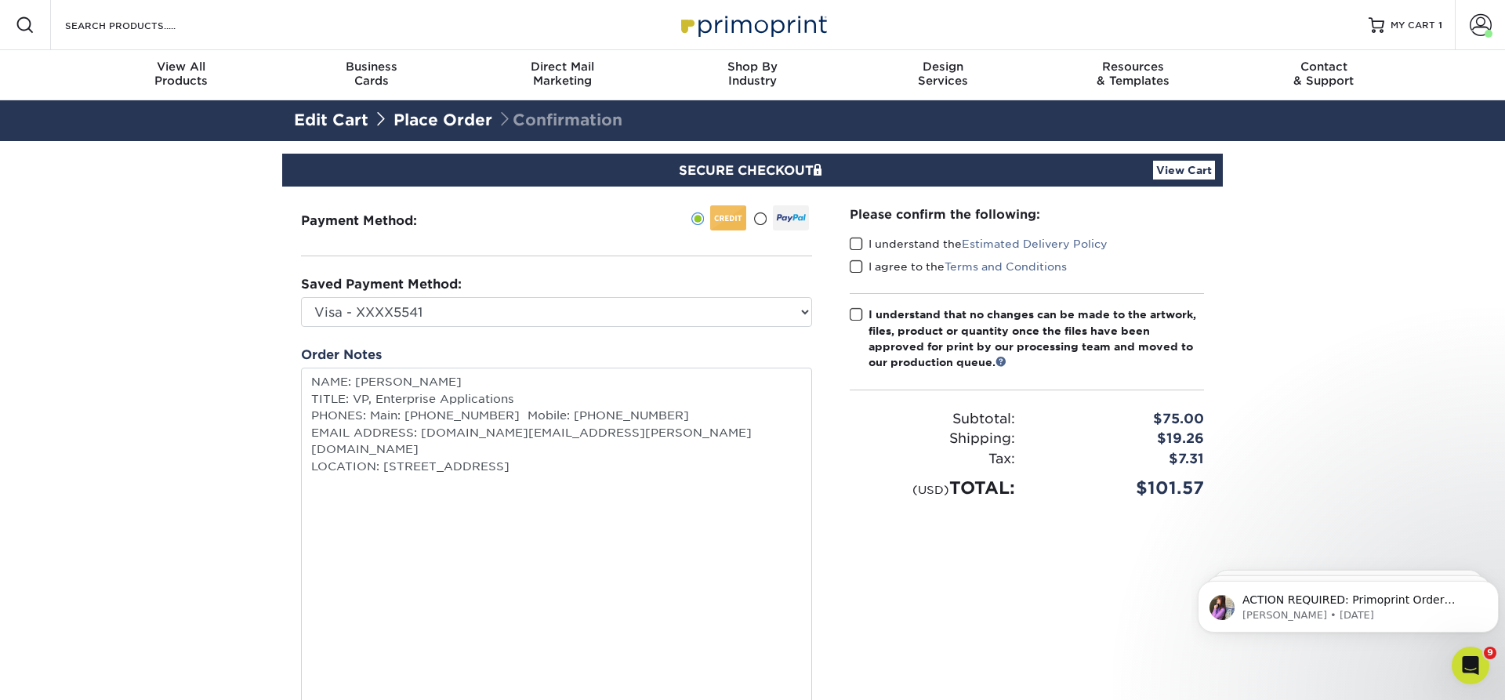
click at [850, 235] on div "Please confirm the following: I understand the Estimated Delivery Policy I agre…" at bounding box center [1027, 353] width 354 height 296
click at [854, 241] on span at bounding box center [856, 244] width 13 height 15
click at [0, 0] on input "I understand the Estimated Delivery Policy" at bounding box center [0, 0] width 0 height 0
drag, startPoint x: 856, startPoint y: 261, endPoint x: 873, endPoint y: 295, distance: 37.9
click at [856, 262] on span at bounding box center [856, 266] width 13 height 15
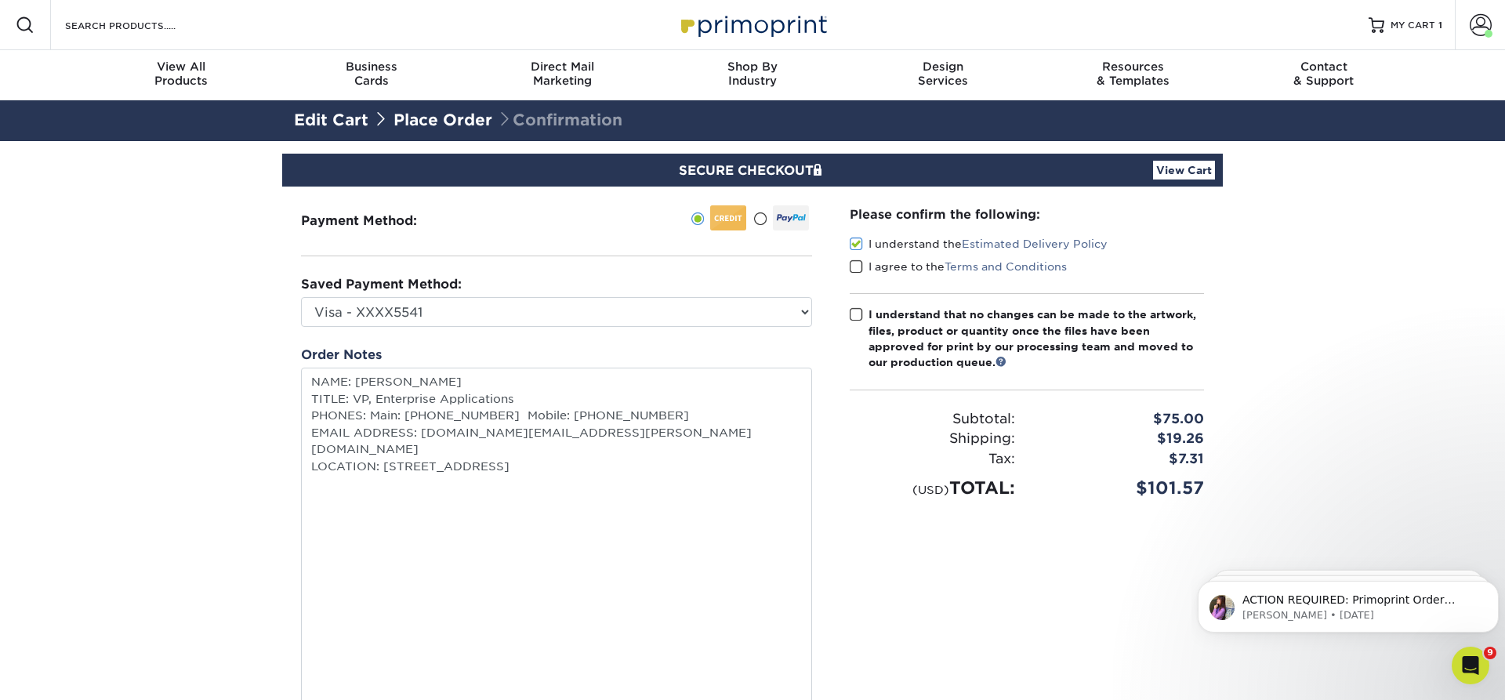
click at [0, 0] on input "I agree to the Terms and Conditions" at bounding box center [0, 0] width 0 height 0
click at [855, 312] on span at bounding box center [856, 314] width 13 height 15
click at [0, 0] on input "I understand that no changes can be made to the artwork, files, product or quan…" at bounding box center [0, 0] width 0 height 0
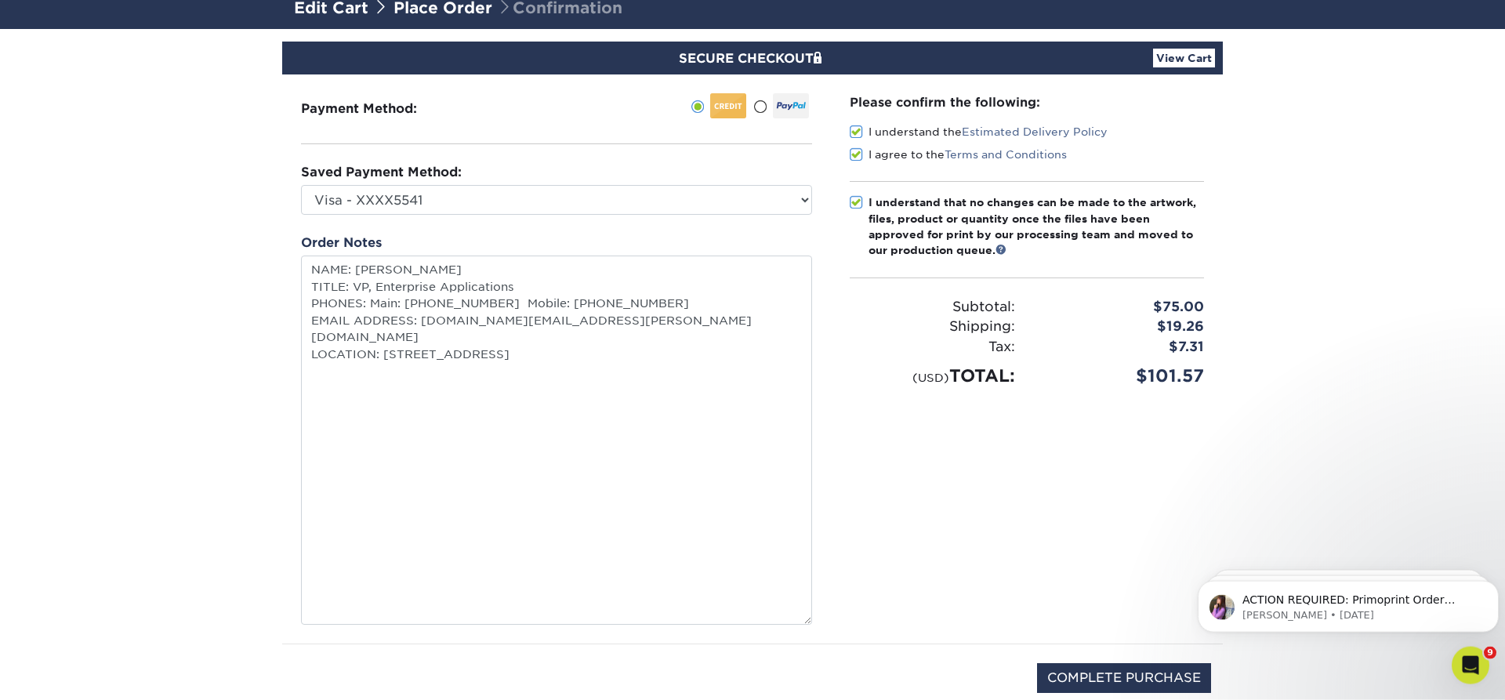
scroll to position [160, 0]
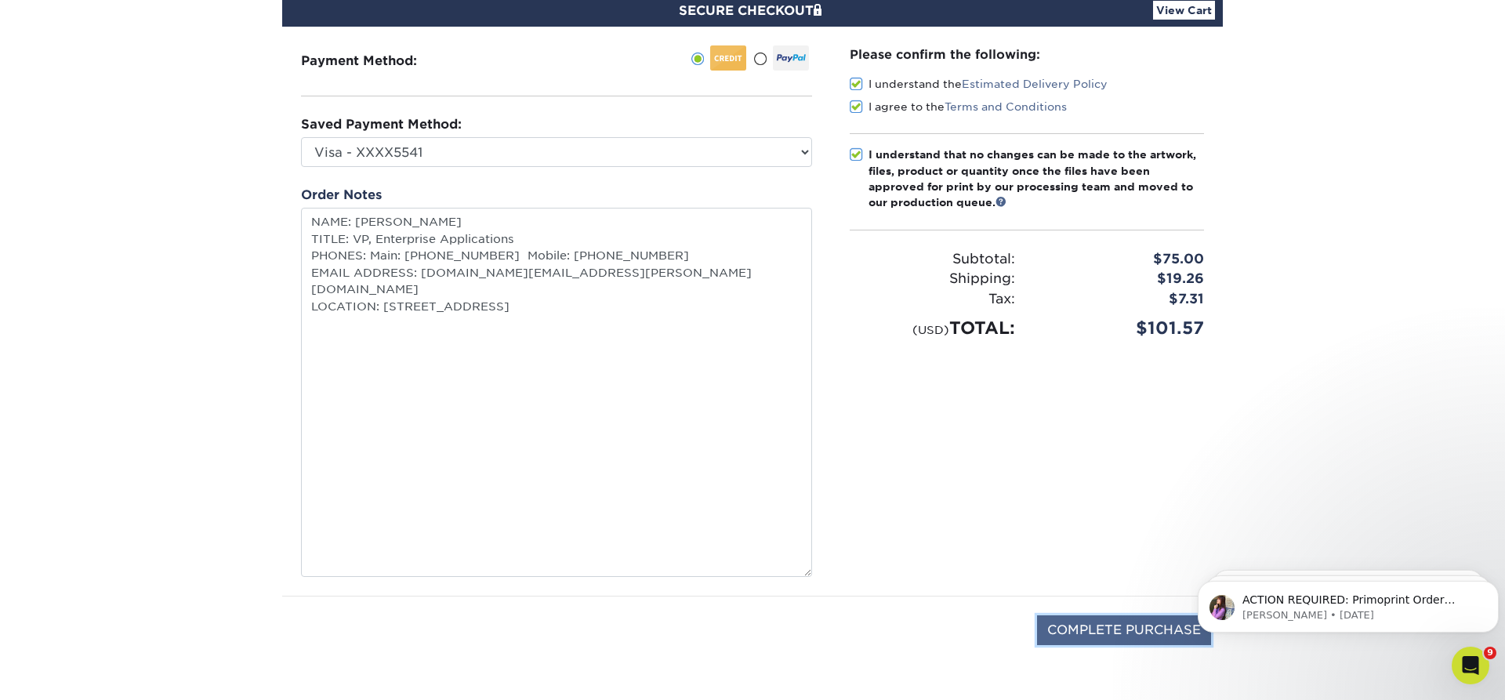
click at [1104, 626] on input "COMPLETE PURCHASE" at bounding box center [1124, 630] width 174 height 30
type input "PROCESSING, PLEASE WAIT..."
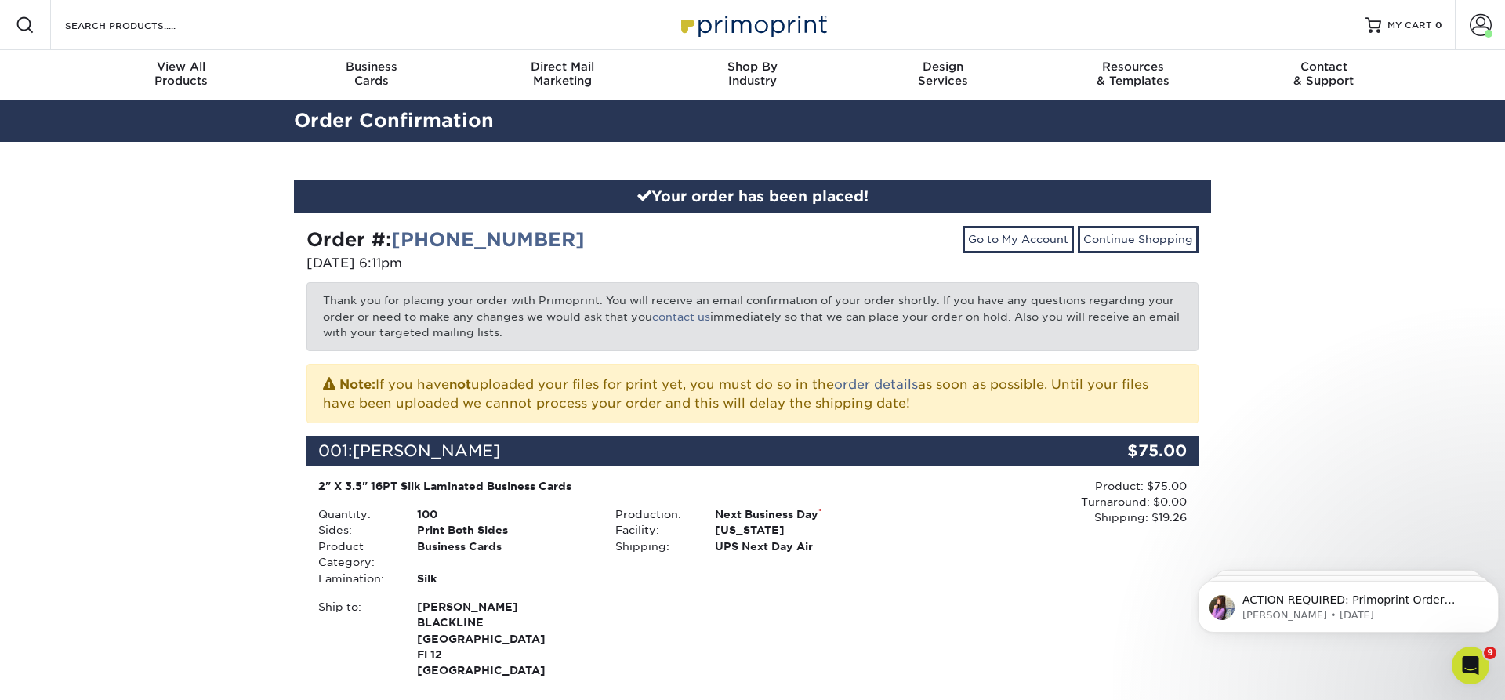
click at [124, 339] on div "Your order has been placed! Order #: [PHONE_NUMBER] [DATE] 6:11pm Go to My Acco…" at bounding box center [752, 556] width 1505 height 829
